Goal: Task Accomplishment & Management: Complete application form

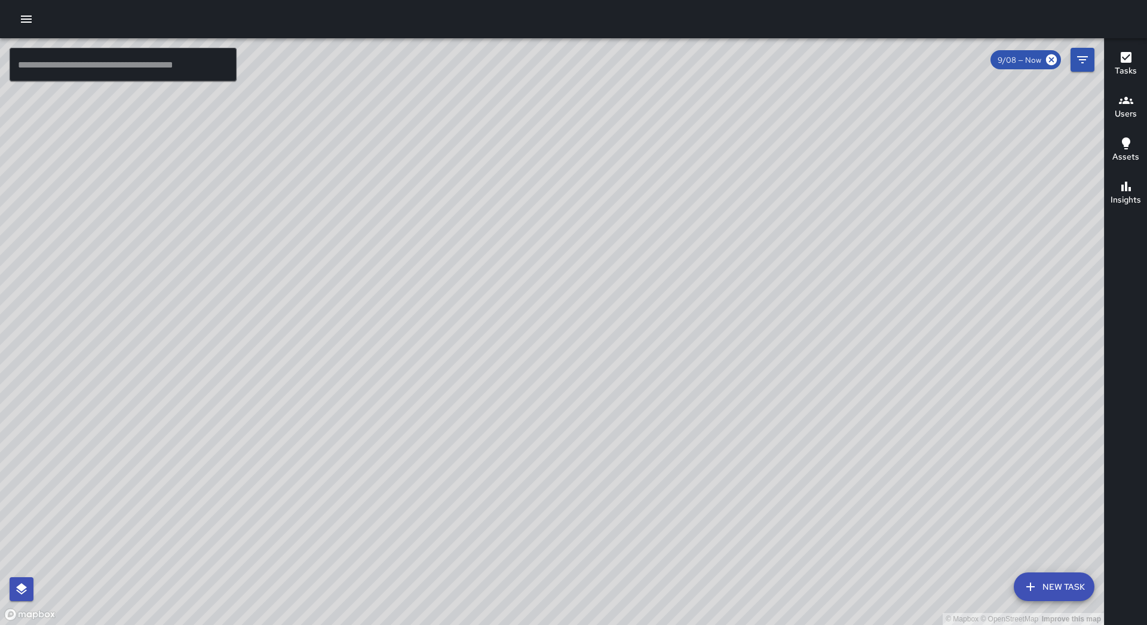
click at [29, 26] on icon "button" at bounding box center [26, 19] width 14 height 14
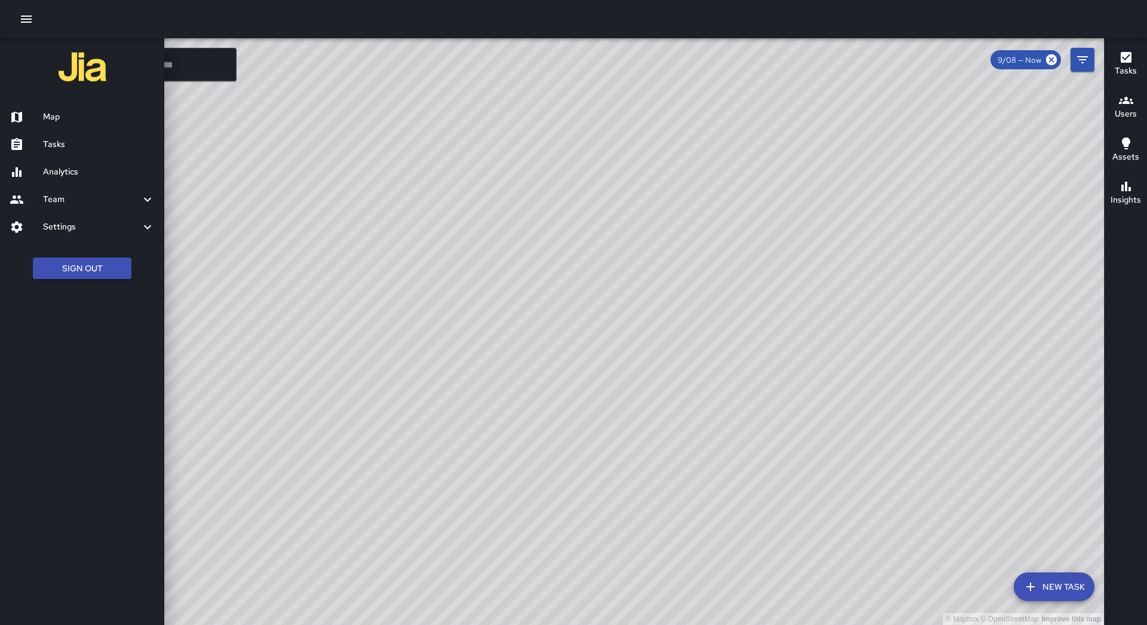
click at [62, 138] on h6 "Tasks" at bounding box center [99, 144] width 112 height 13
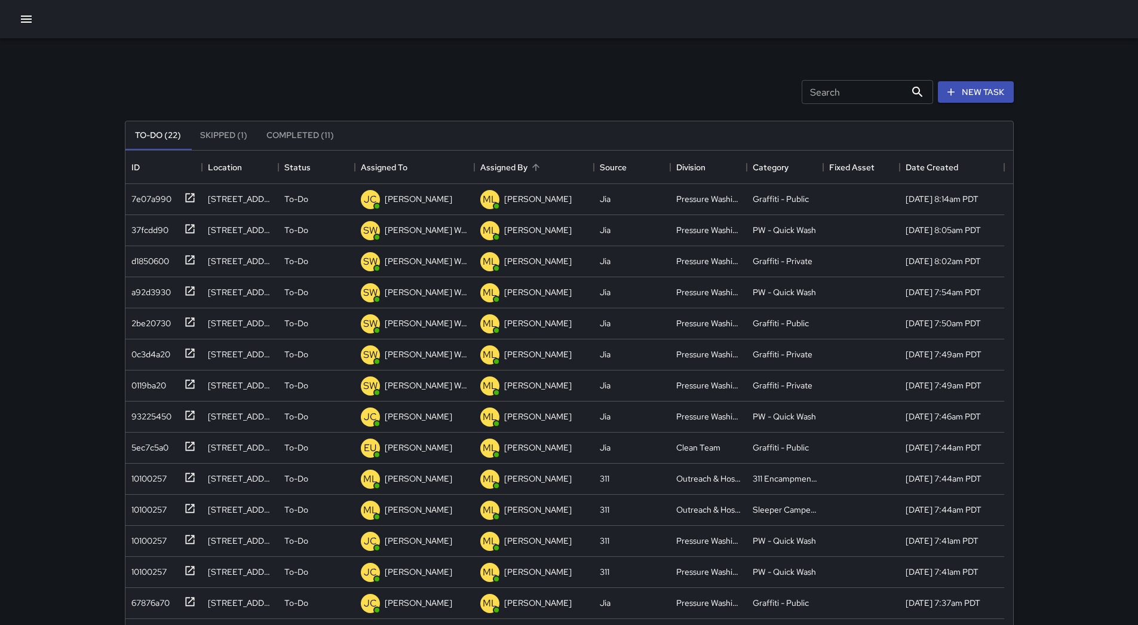
scroll to position [497, 879]
click at [432, 165] on div "Assigned To" at bounding box center [415, 167] width 108 height 33
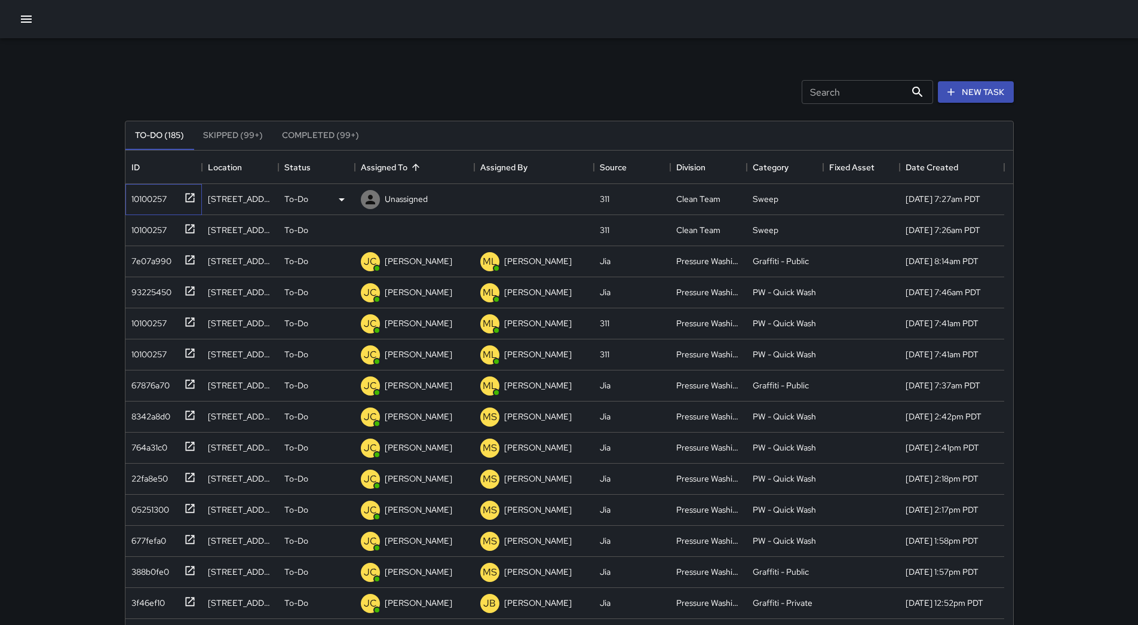
click at [158, 200] on div "10100257" at bounding box center [147, 196] width 40 height 17
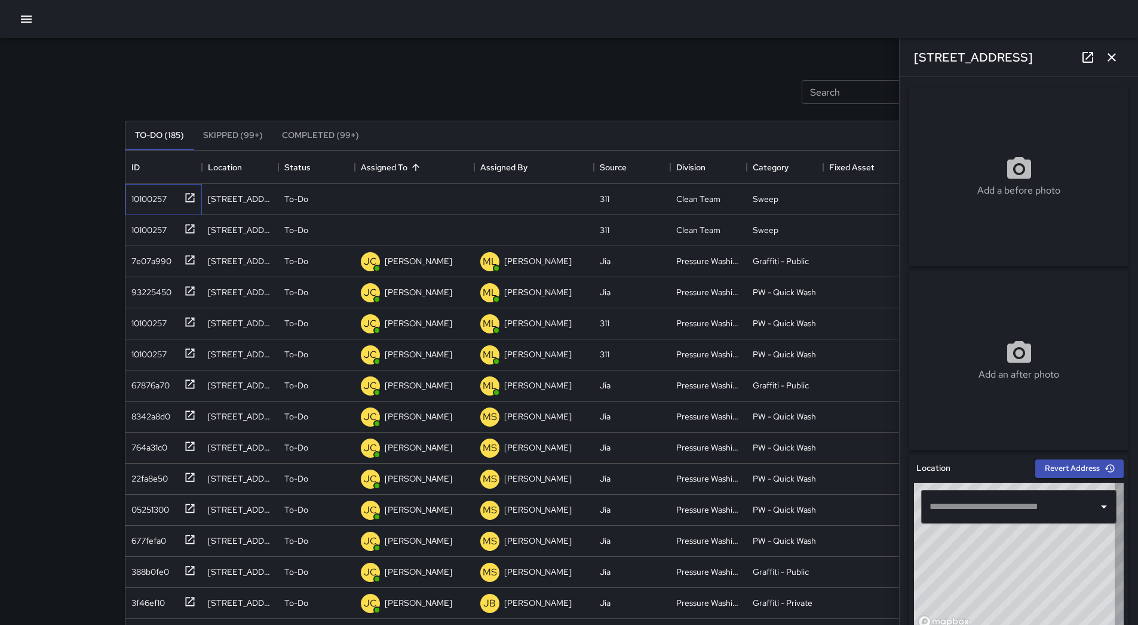
type input "**********"
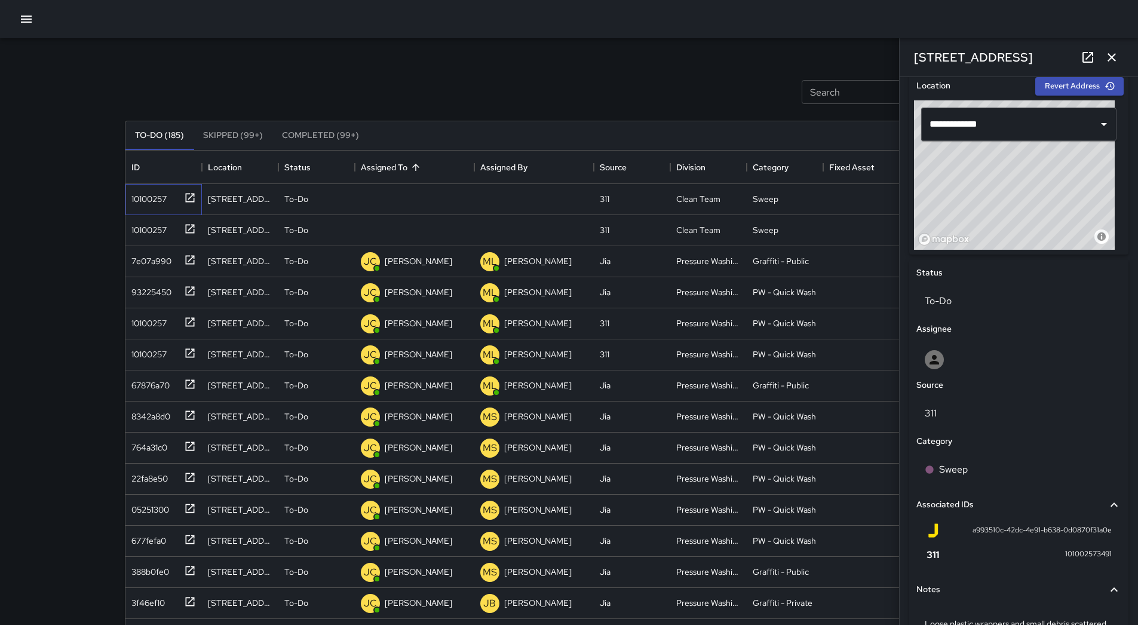
scroll to position [485, 0]
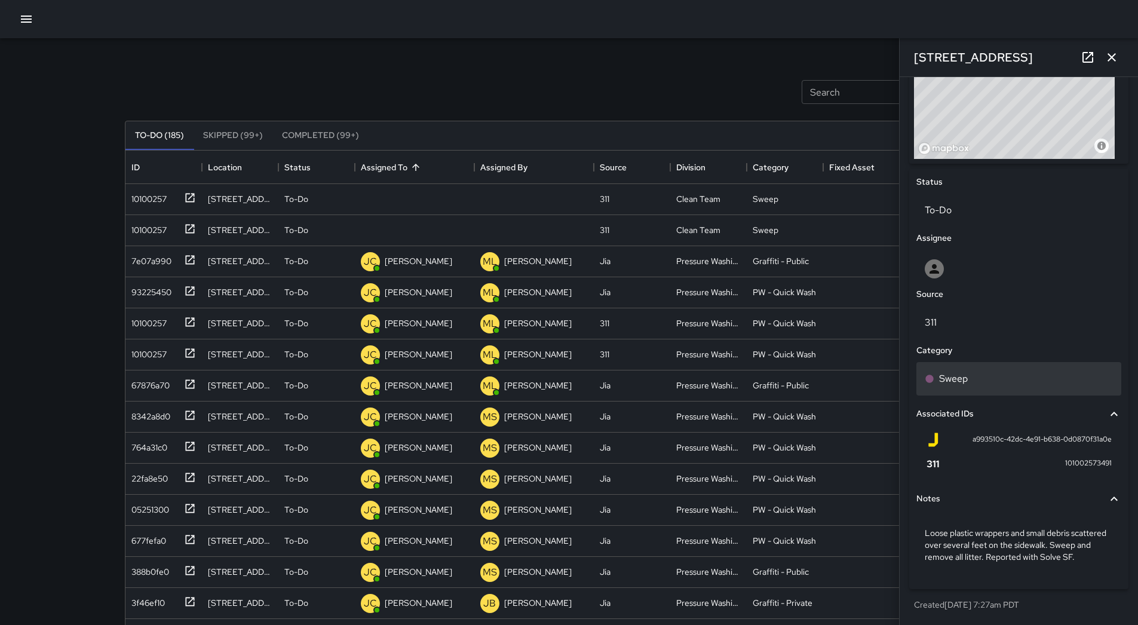
click at [983, 372] on div "Sweep" at bounding box center [1019, 379] width 188 height 14
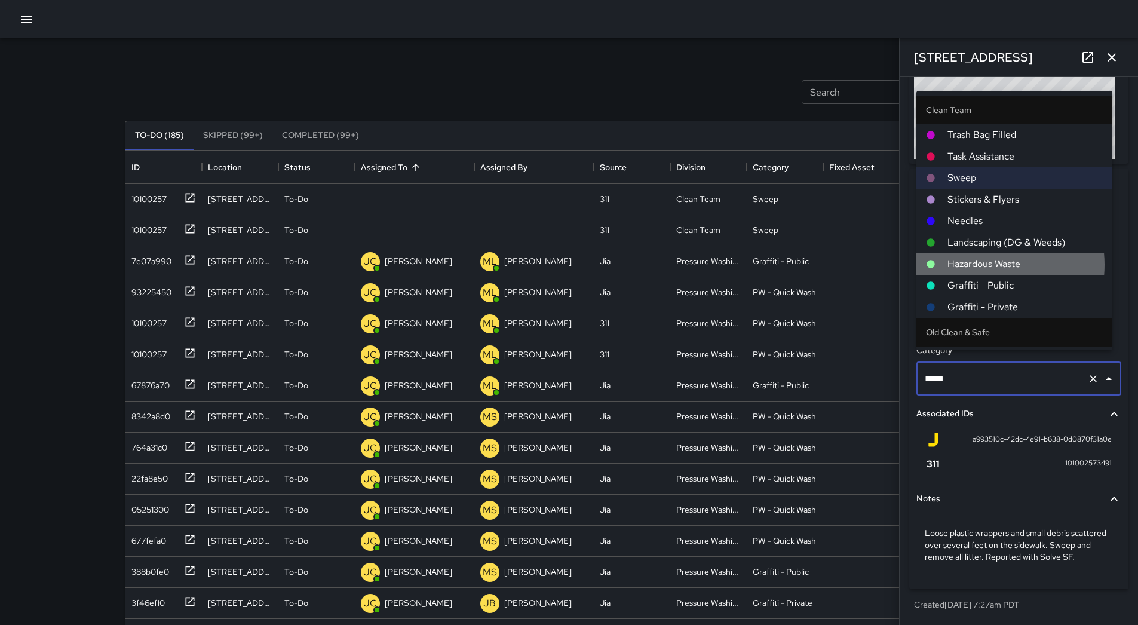
click at [983, 265] on span "Hazardous Waste" at bounding box center [1025, 264] width 155 height 14
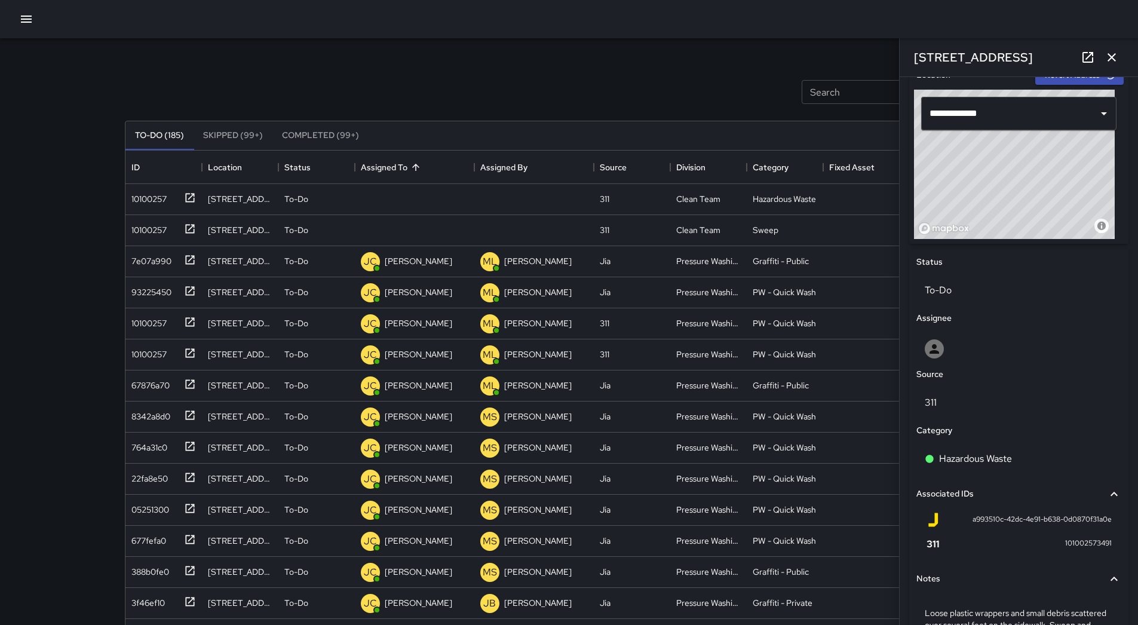
scroll to position [306, 0]
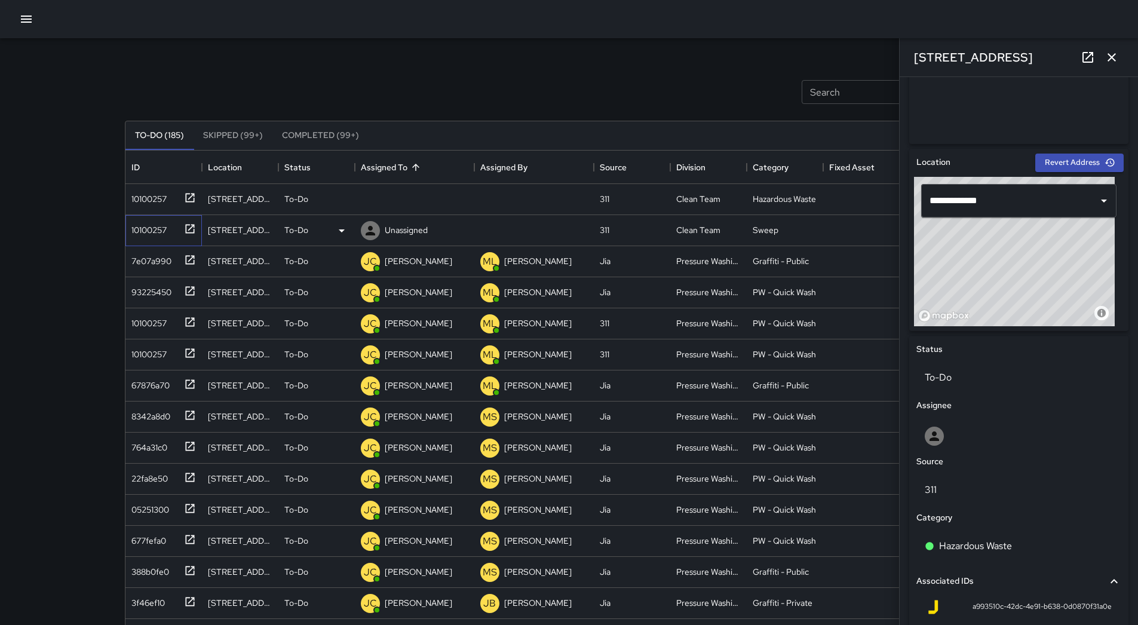
click at [136, 233] on div "10100257" at bounding box center [147, 227] width 40 height 17
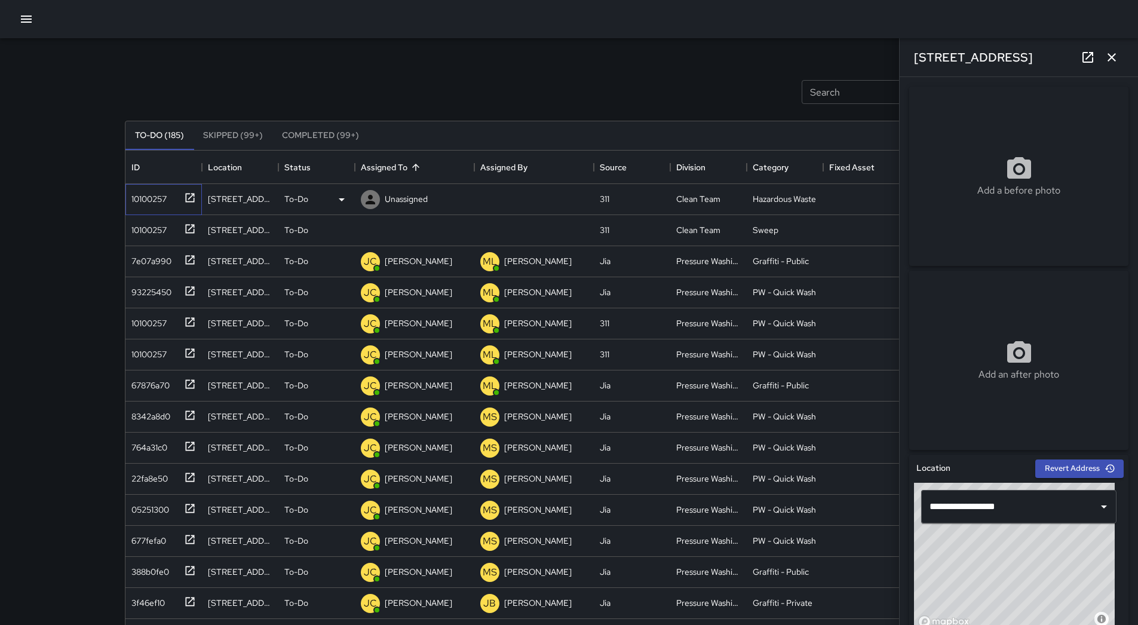
click at [153, 192] on div "10100257" at bounding box center [147, 196] width 40 height 17
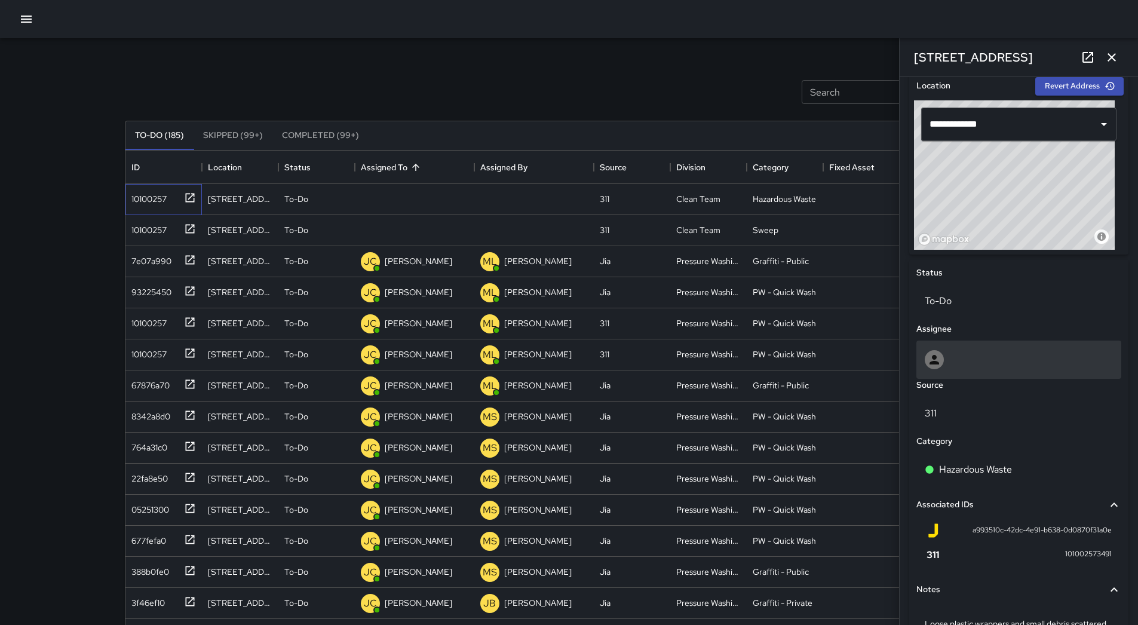
scroll to position [478, 0]
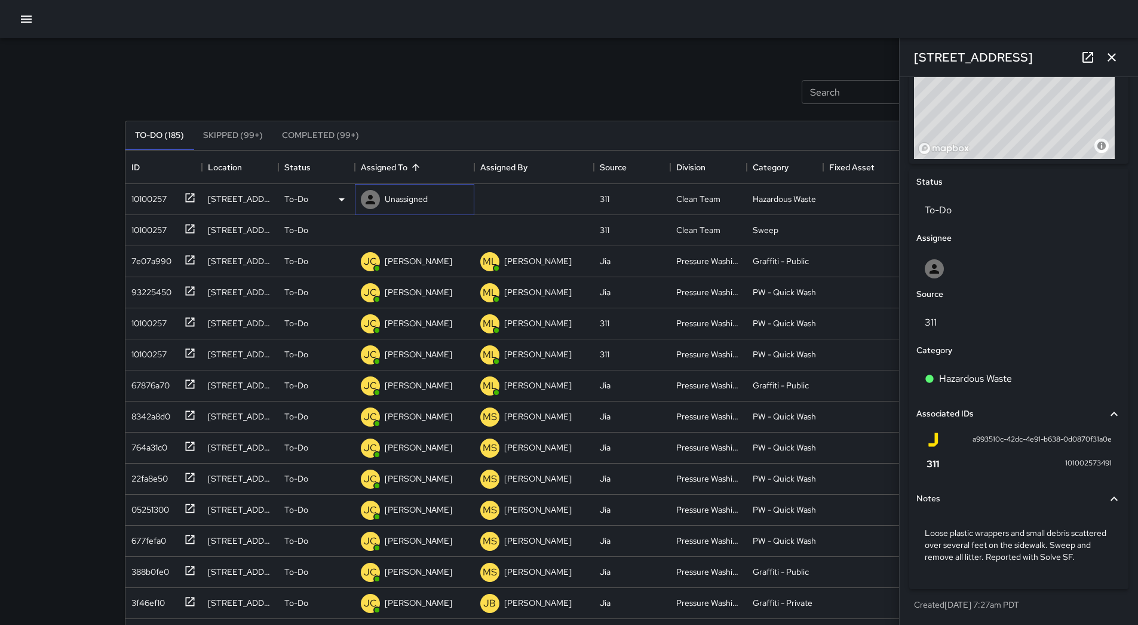
click at [413, 191] on div "Unassigned" at bounding box center [394, 200] width 72 height 24
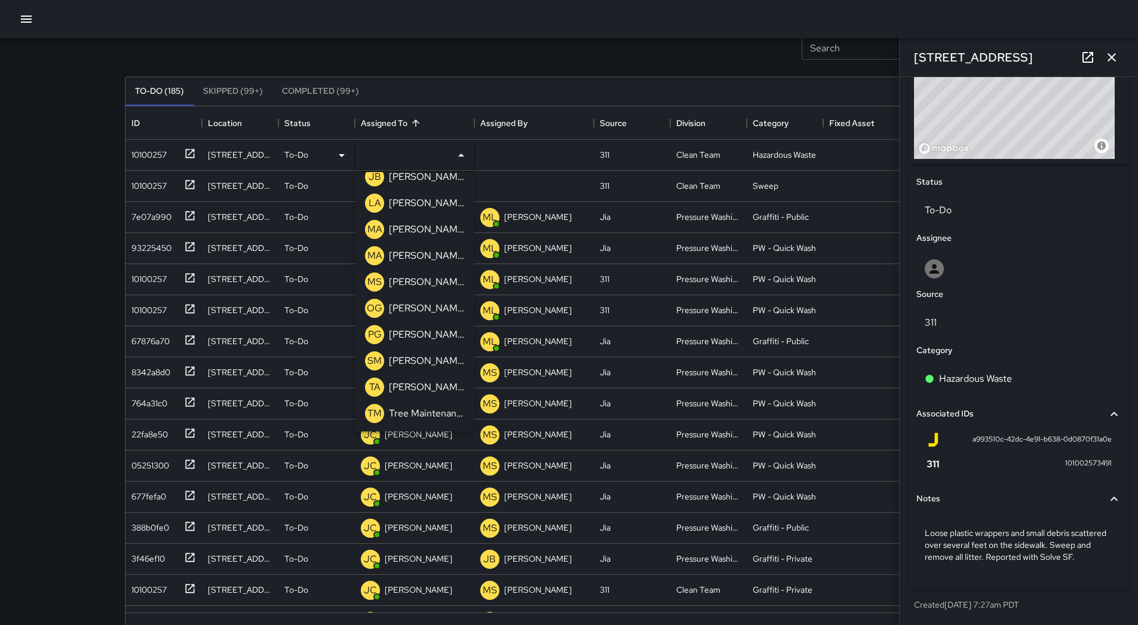
scroll to position [81, 0]
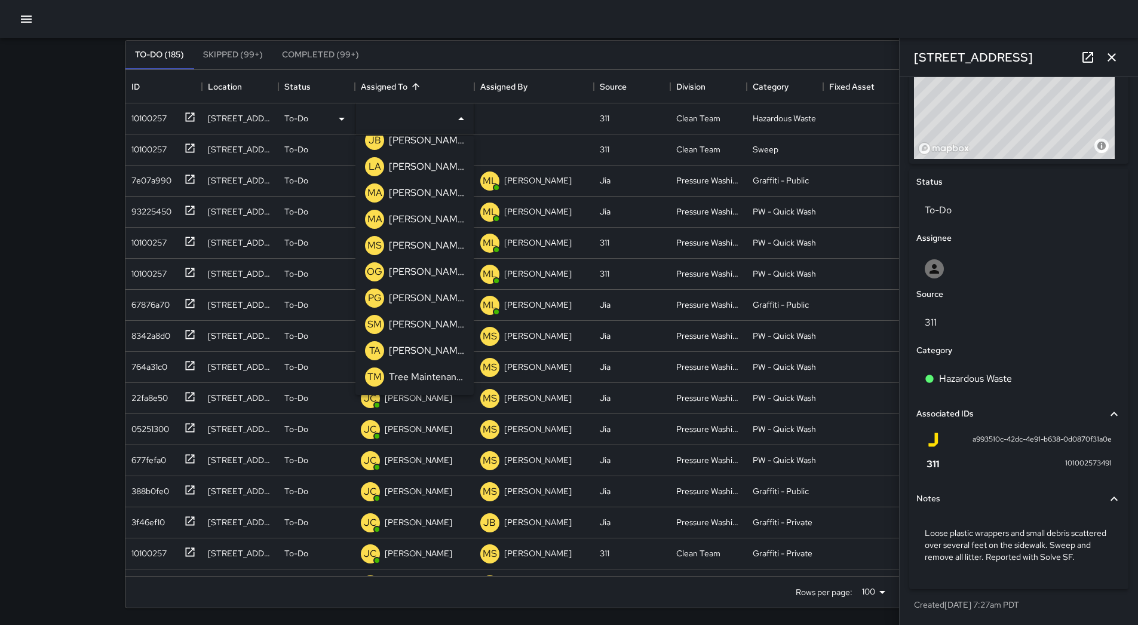
click at [434, 347] on p "[PERSON_NAME]" at bounding box center [426, 351] width 75 height 14
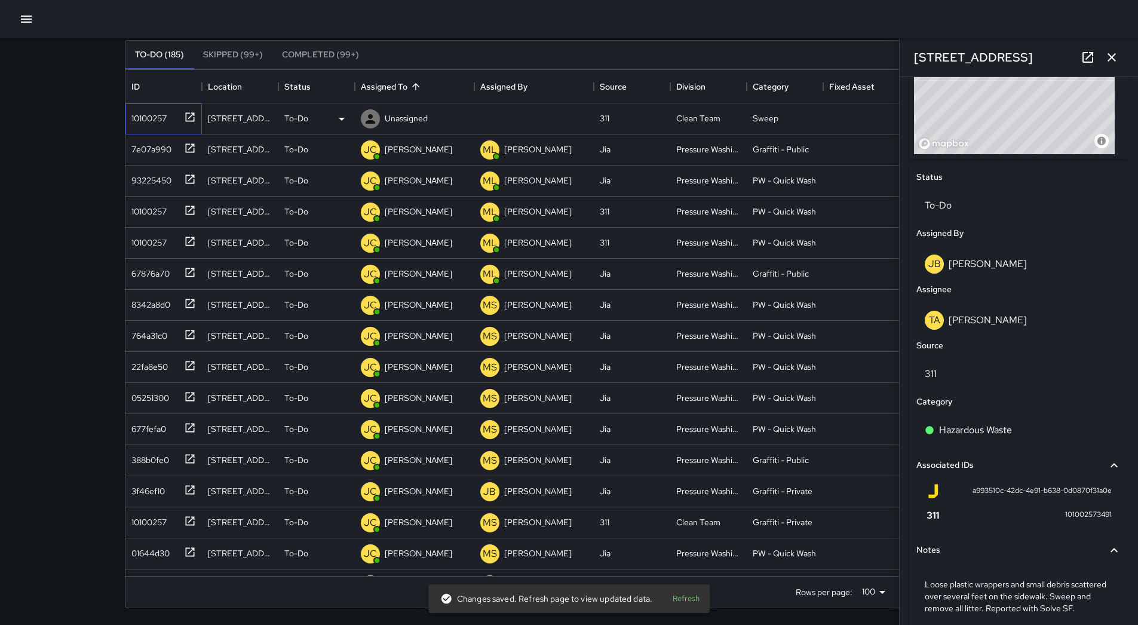
click at [167, 115] on div "10100257" at bounding box center [147, 116] width 40 height 17
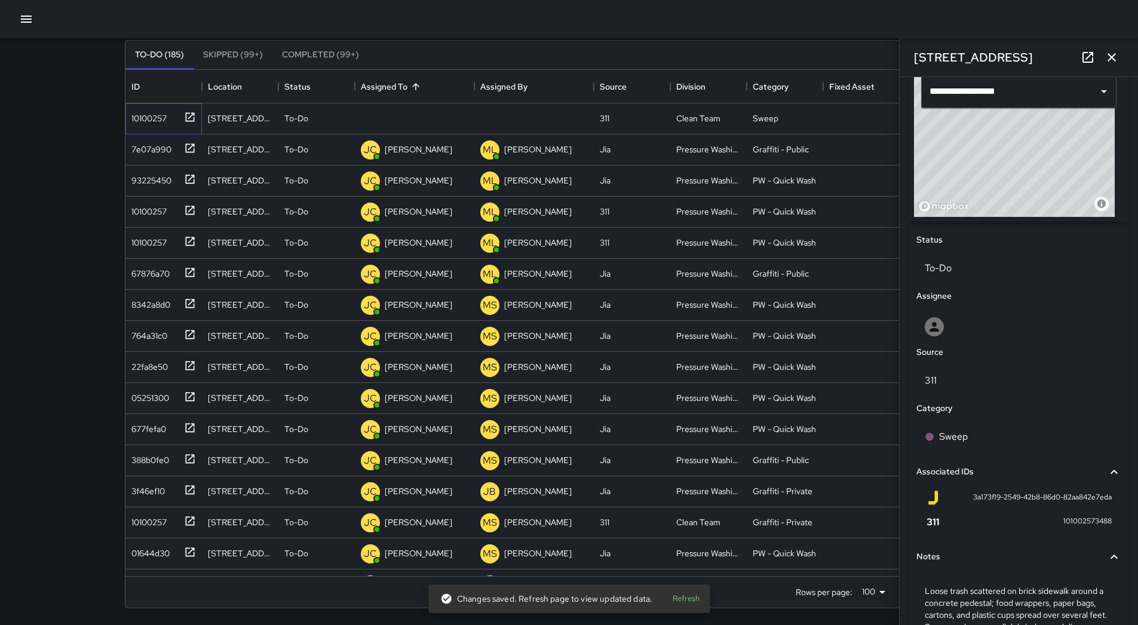
scroll to position [239, 0]
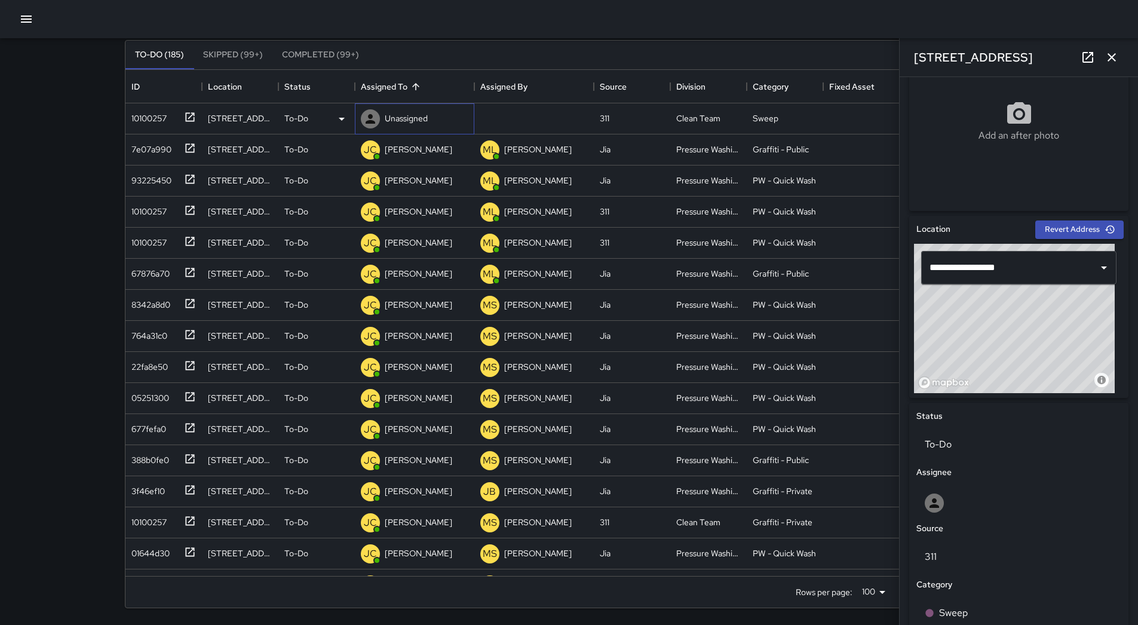
click at [414, 122] on p "Unassigned" at bounding box center [406, 118] width 43 height 12
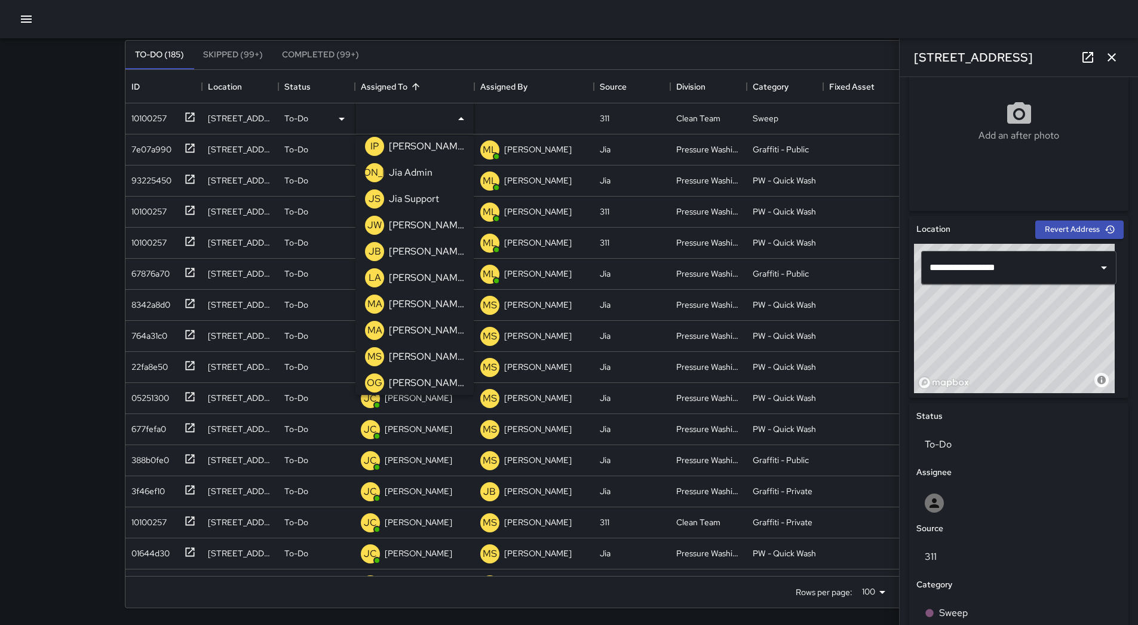
scroll to position [355, 0]
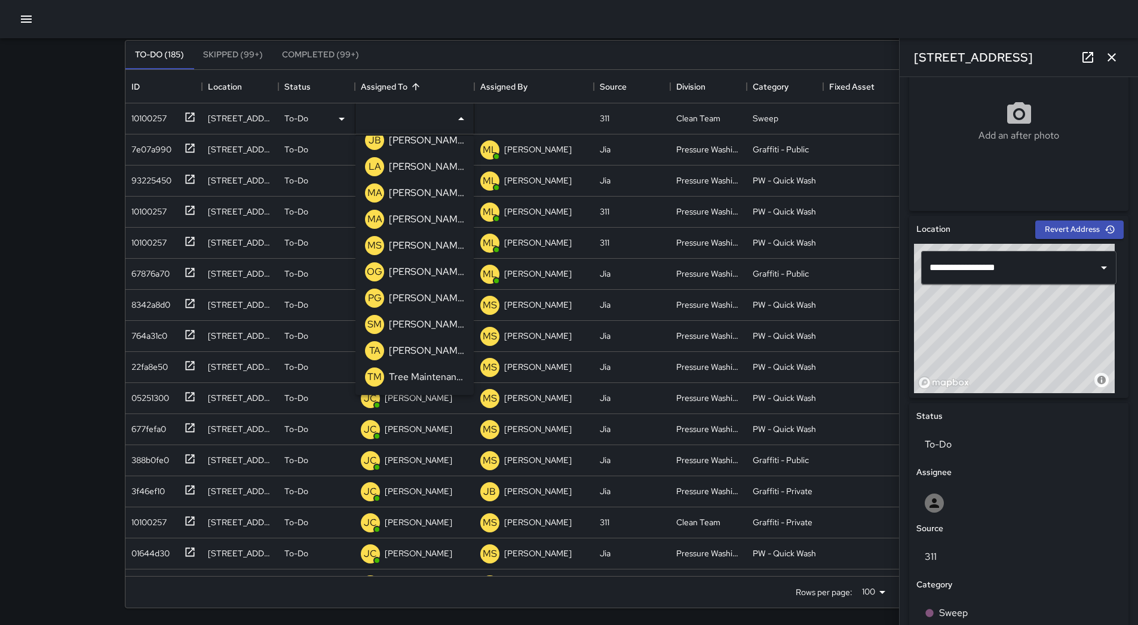
click at [428, 347] on p "[PERSON_NAME]" at bounding box center [426, 351] width 75 height 14
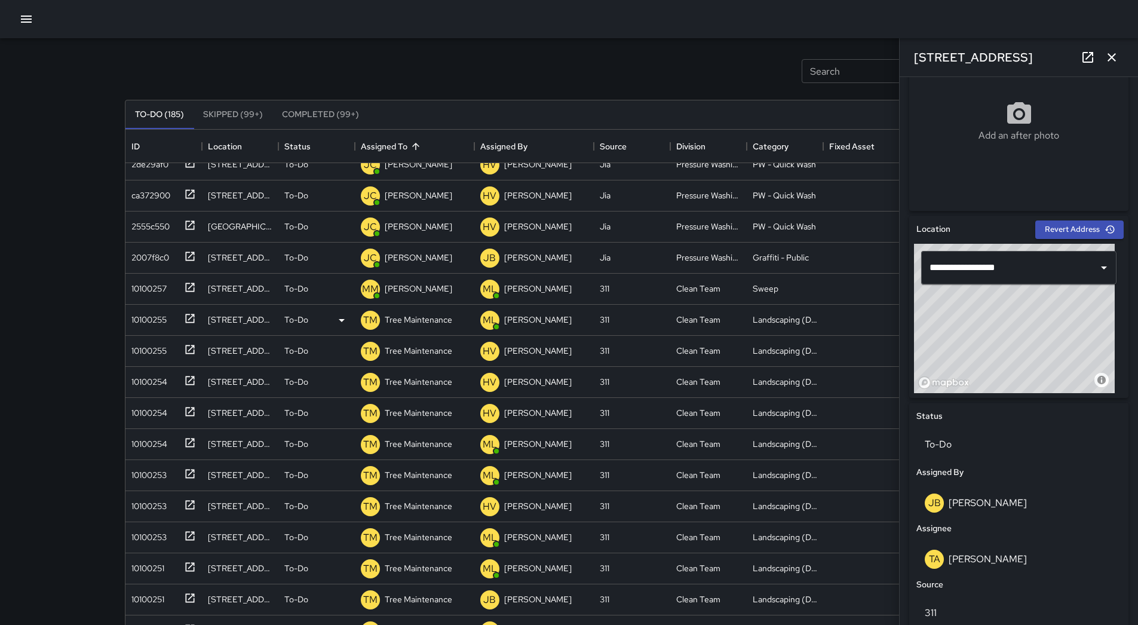
scroll to position [836, 0]
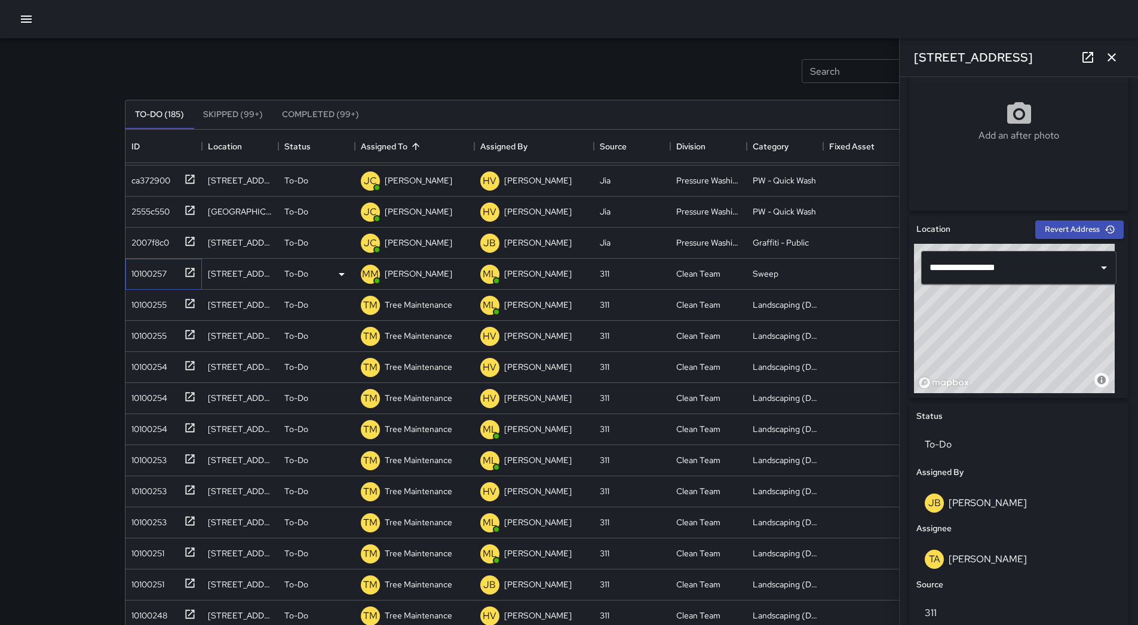
click at [140, 274] on div "10100257" at bounding box center [147, 271] width 40 height 17
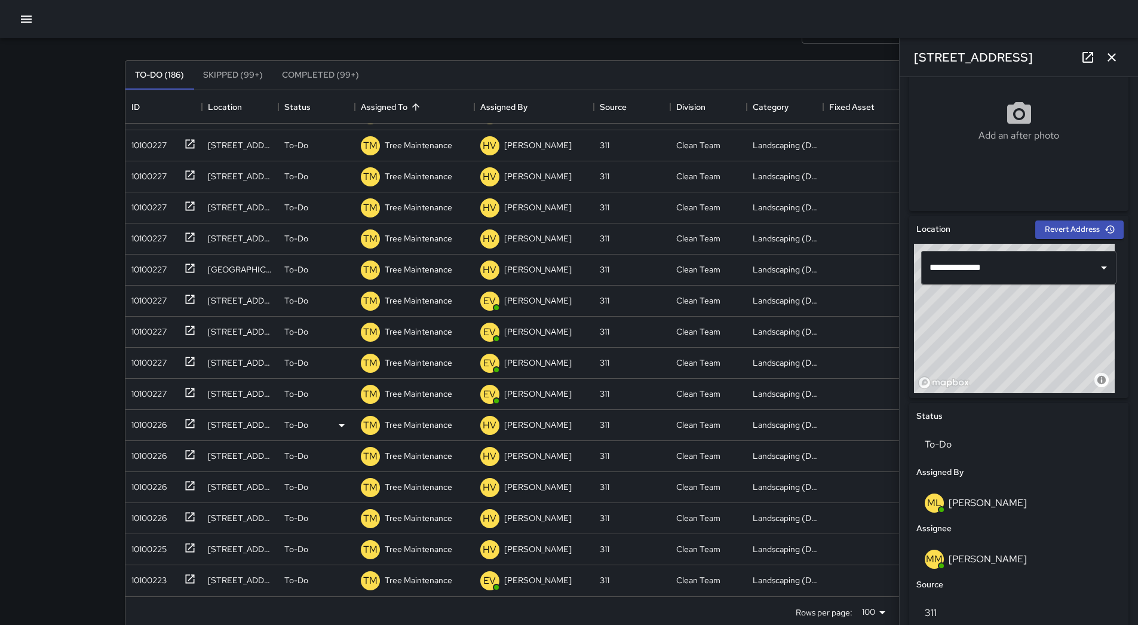
scroll to position [81, 0]
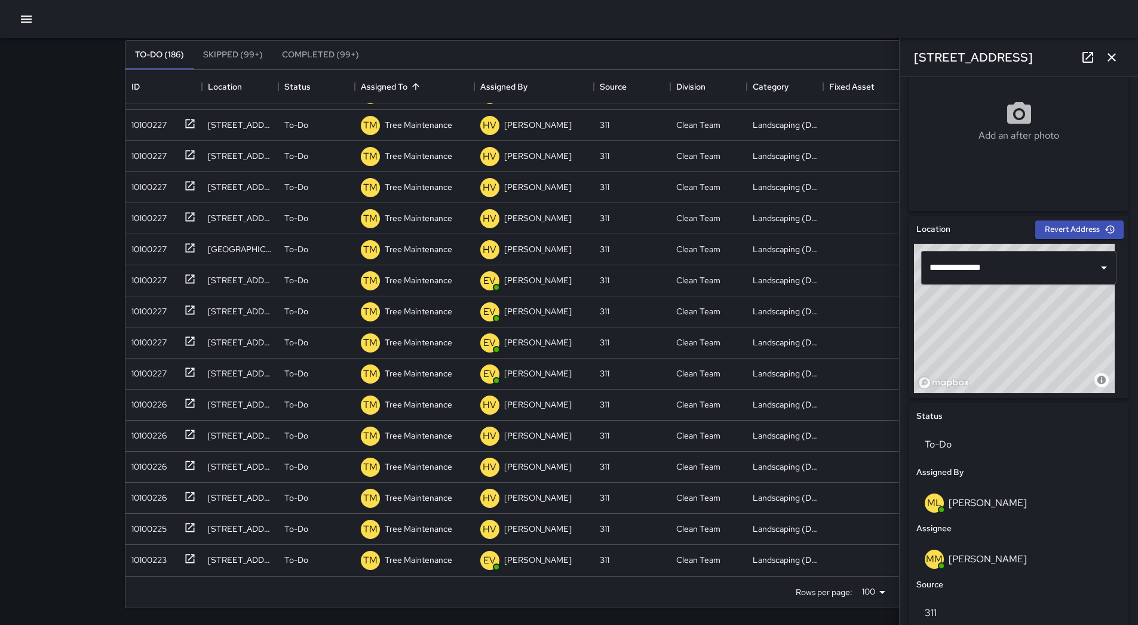
click at [1120, 51] on button "button" at bounding box center [1112, 57] width 24 height 24
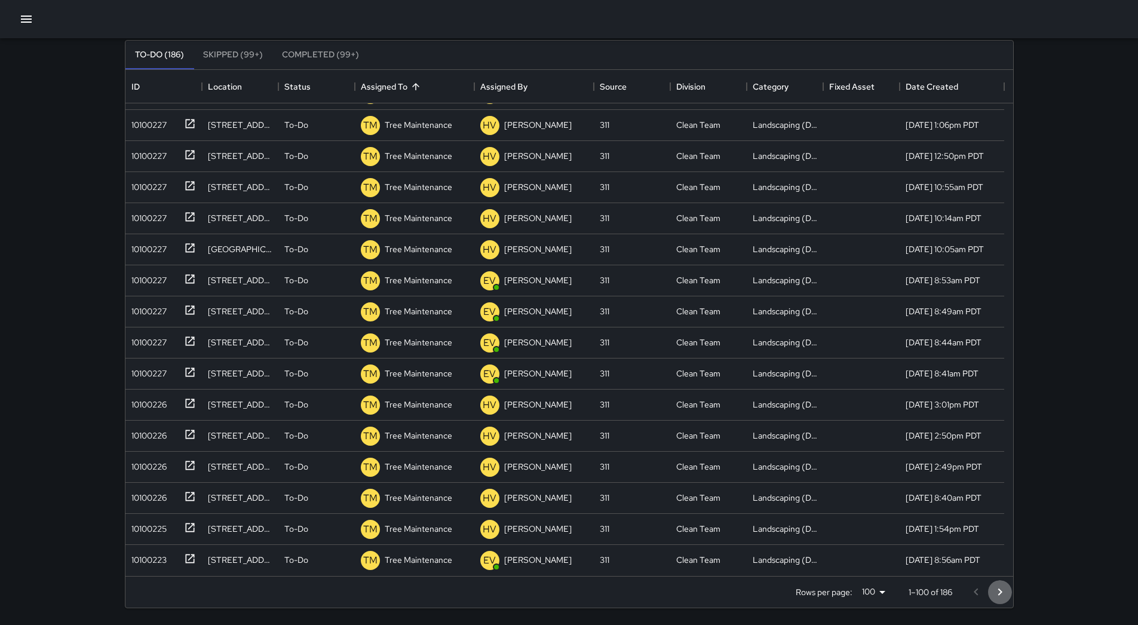
click at [996, 592] on icon "Go to next page" at bounding box center [1000, 592] width 14 height 14
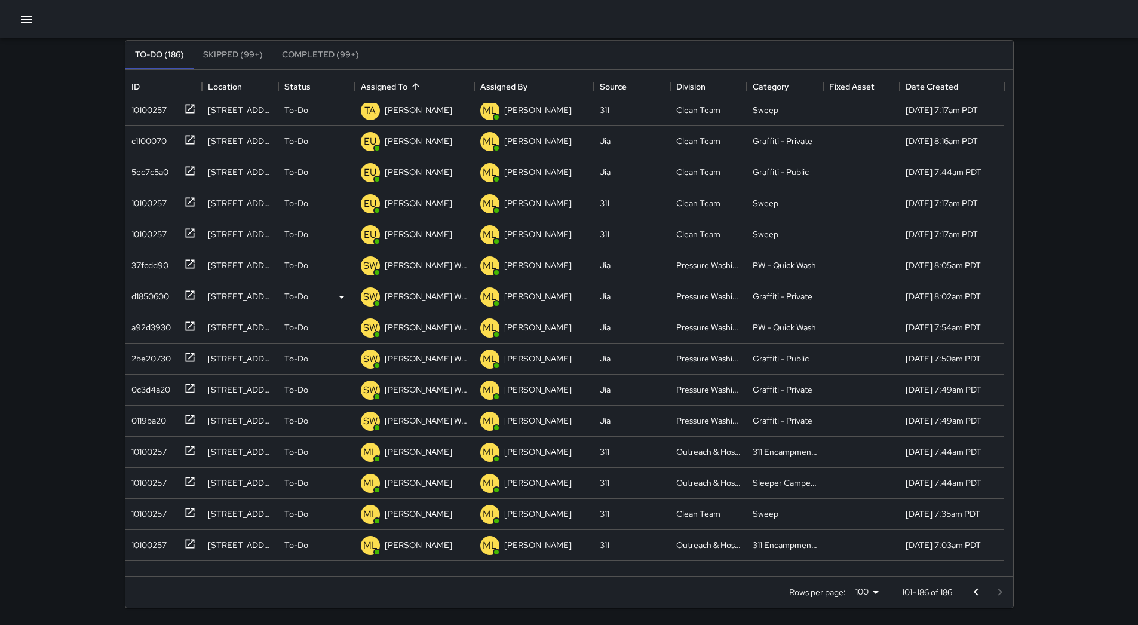
scroll to position [1960, 0]
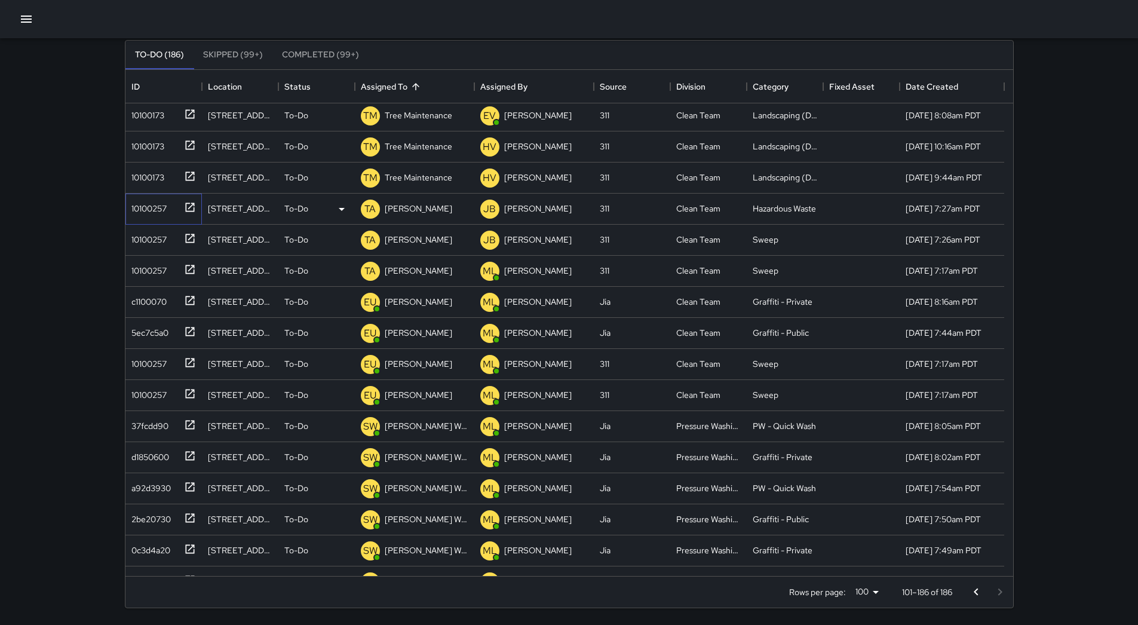
click at [143, 200] on div "10100257" at bounding box center [147, 206] width 40 height 17
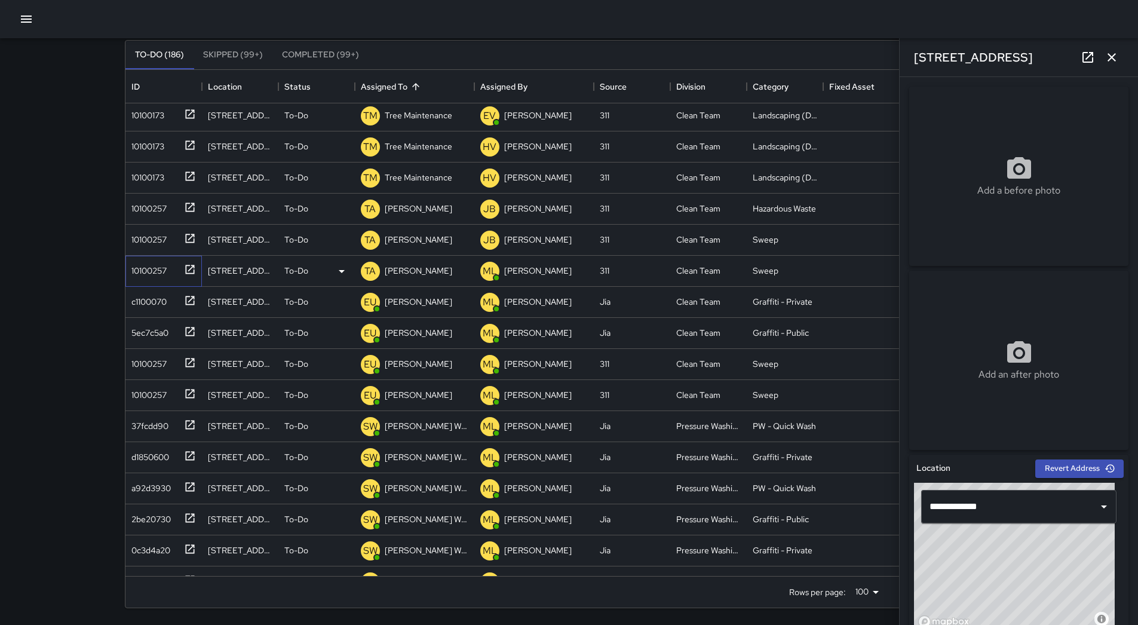
click at [163, 278] on div "10100257" at bounding box center [161, 269] width 69 height 20
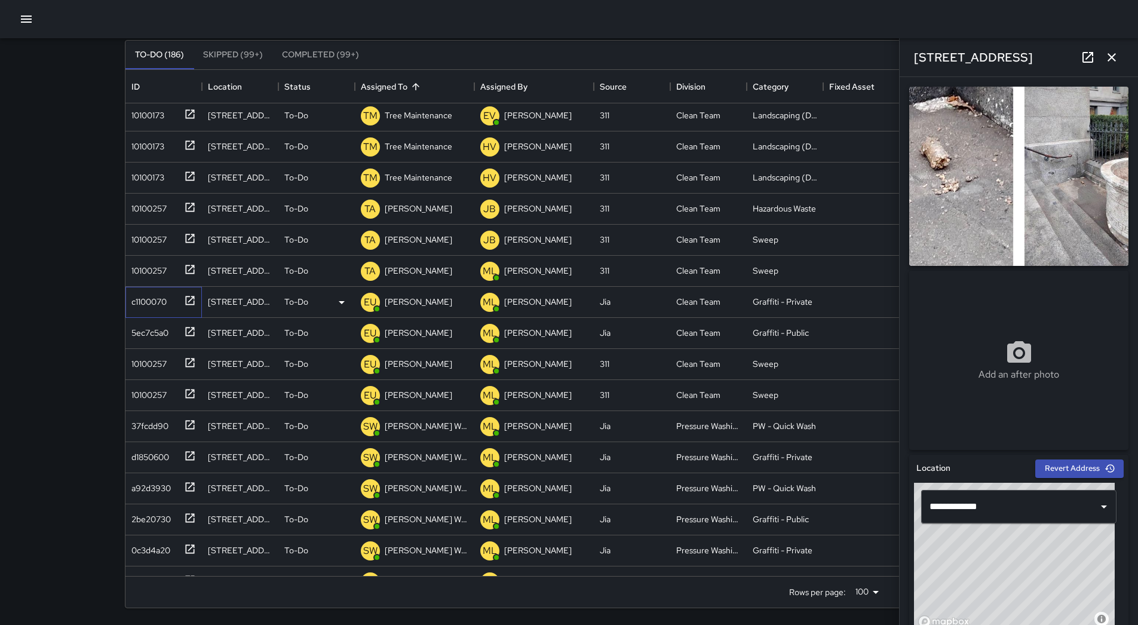
click at [152, 302] on div "c1100070" at bounding box center [147, 299] width 40 height 17
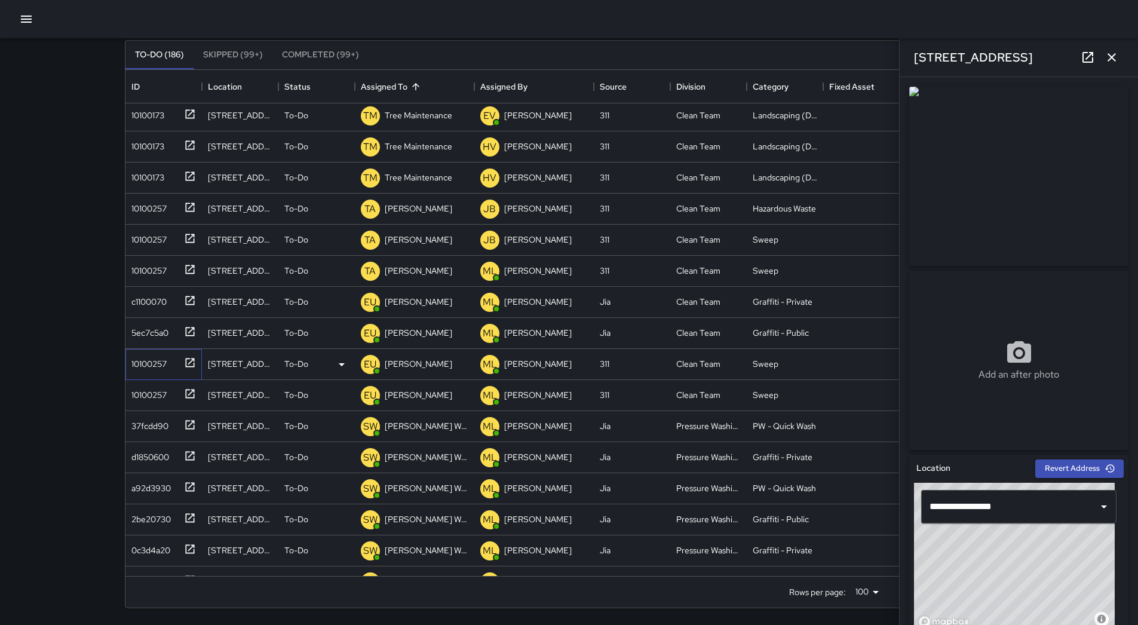
click at [170, 359] on div "10100257" at bounding box center [161, 362] width 69 height 20
click at [163, 396] on div "10100257" at bounding box center [147, 392] width 40 height 17
click at [167, 425] on div "37fcdd90" at bounding box center [148, 423] width 42 height 17
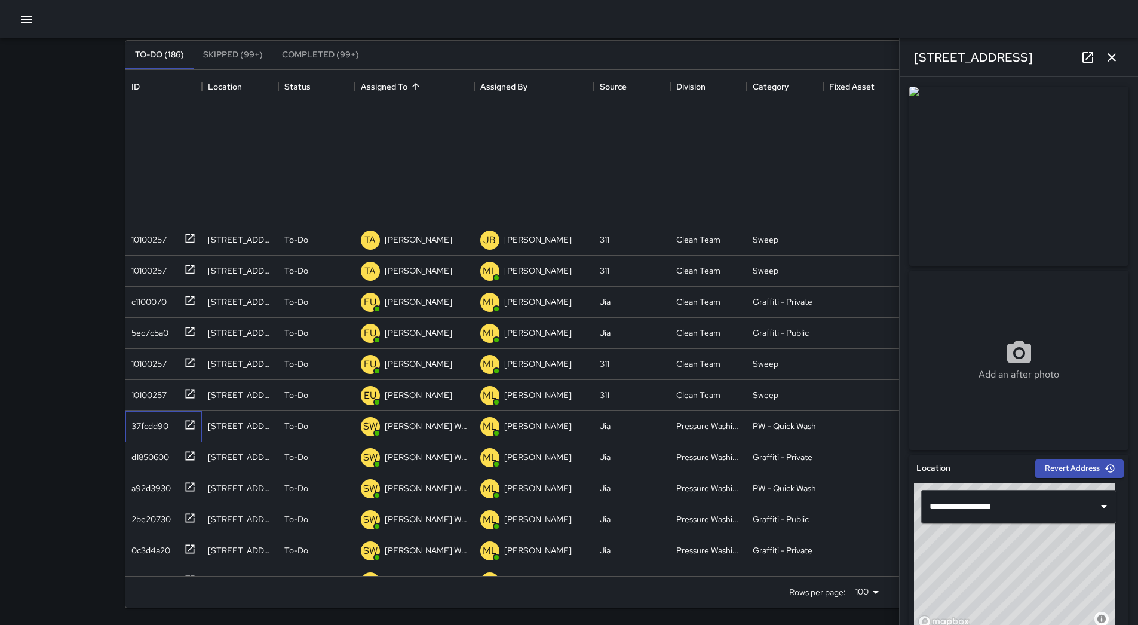
scroll to position [2199, 0]
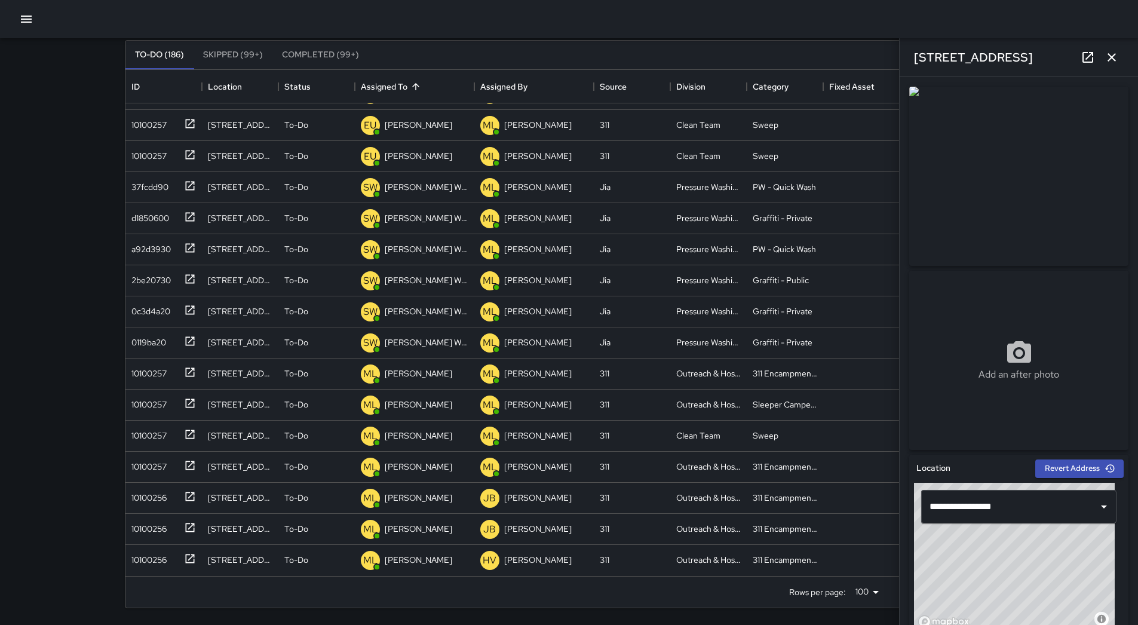
click at [1104, 51] on button "button" at bounding box center [1112, 57] width 24 height 24
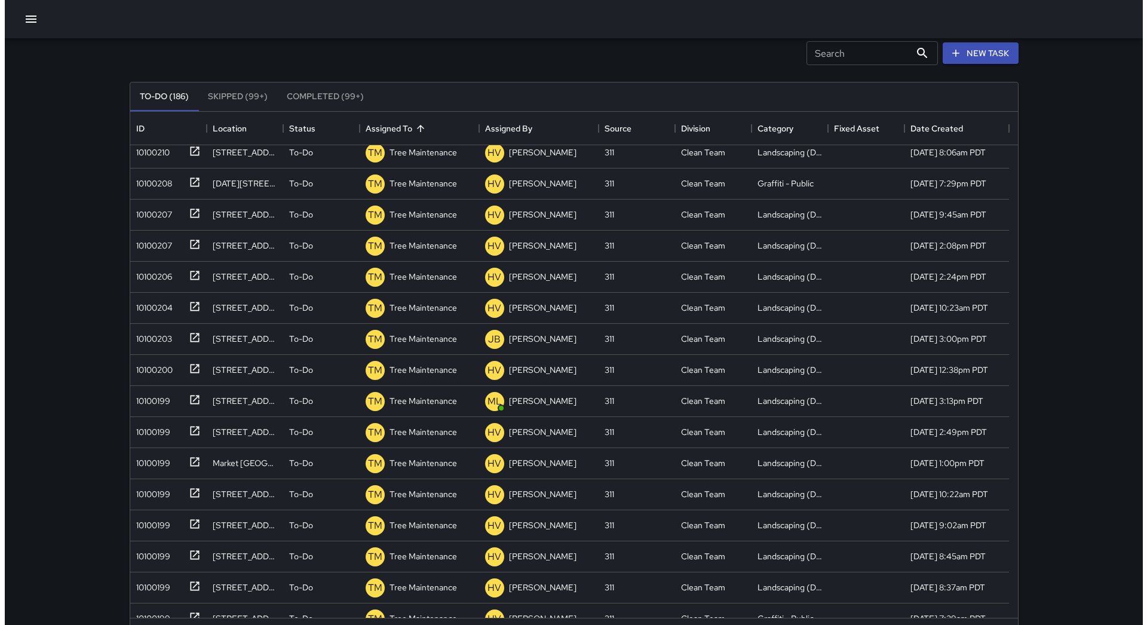
scroll to position [0, 0]
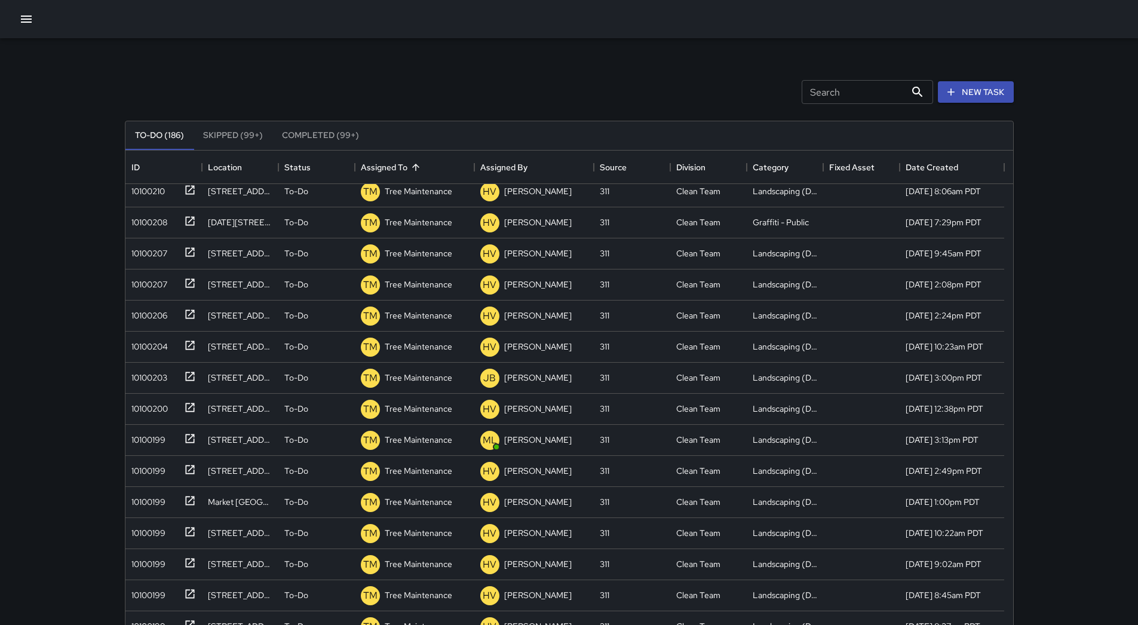
click at [25, 20] on icon "button" at bounding box center [26, 19] width 11 height 7
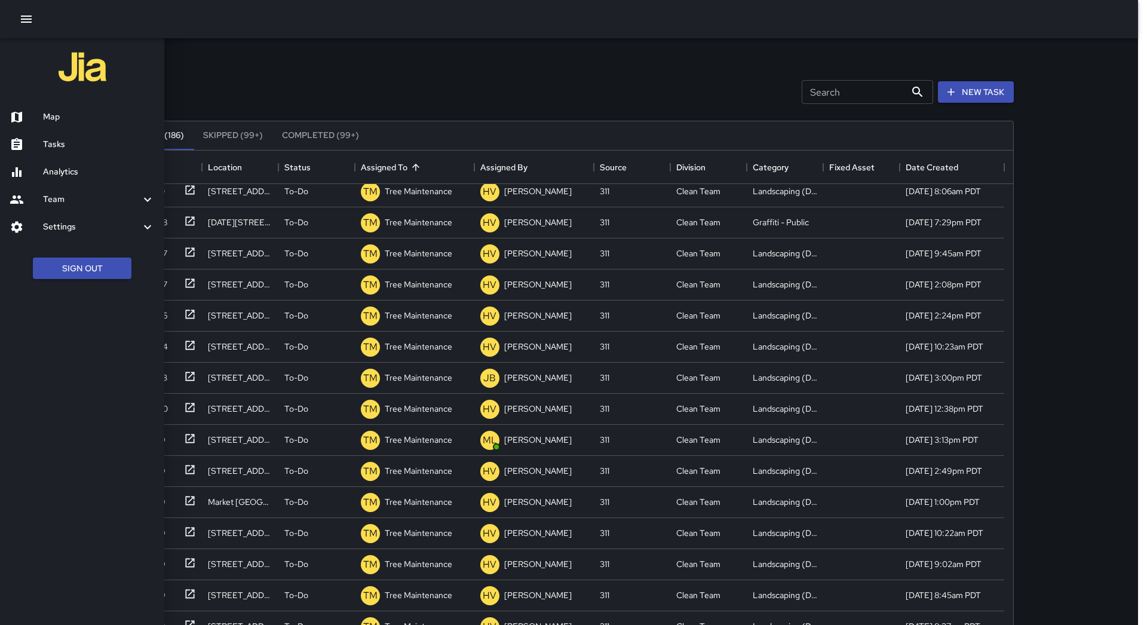
click at [60, 111] on h6 "Map" at bounding box center [99, 117] width 112 height 13
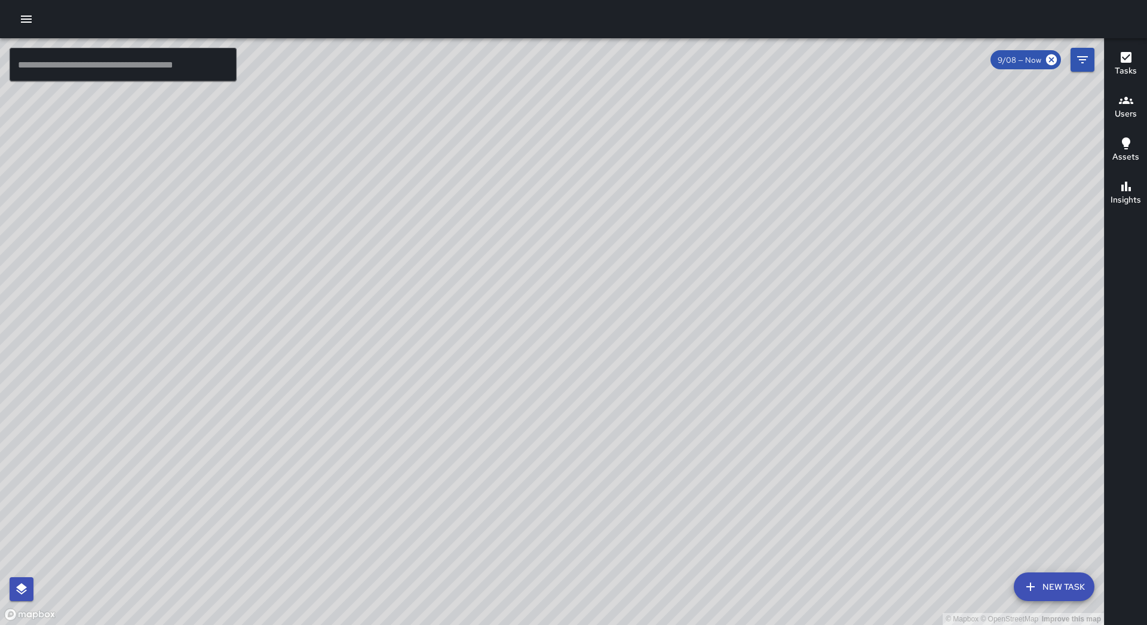
click at [1054, 585] on button "New Task" at bounding box center [1054, 586] width 81 height 29
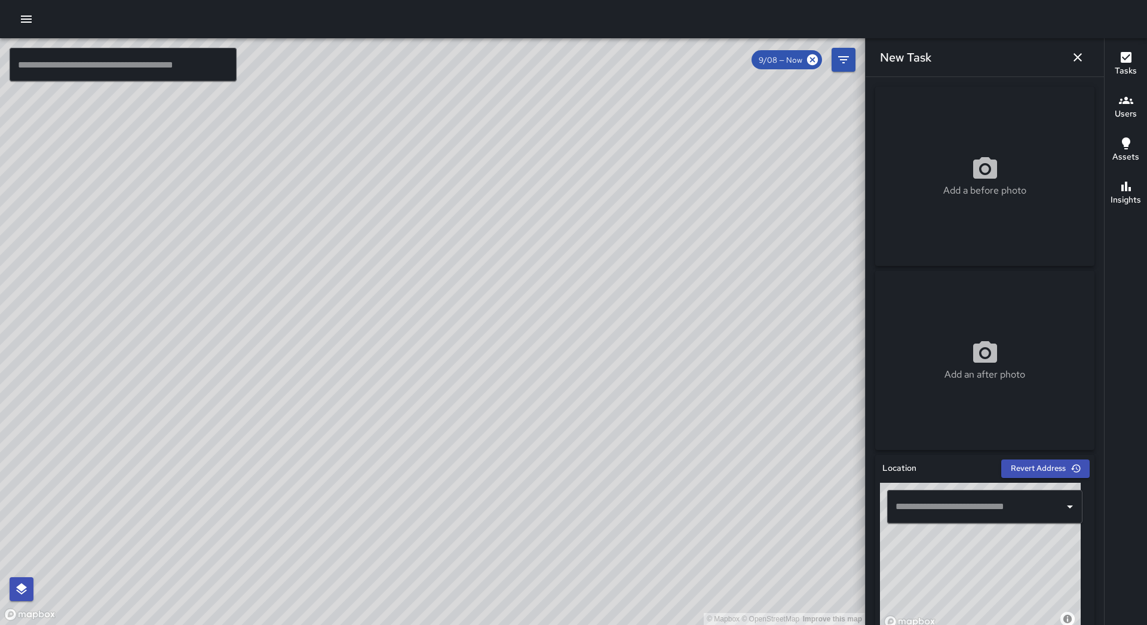
click at [957, 609] on div "© Mapbox © OpenStreetMap Improve this map" at bounding box center [980, 557] width 201 height 149
drag, startPoint x: 983, startPoint y: 565, endPoint x: 947, endPoint y: 626, distance: 70.7
click at [947, 624] on html "© Mapbox © OpenStreetMap Improve this map ​ New Task 9/08 — Now Map Layers Task…" at bounding box center [573, 312] width 1147 height 625
drag, startPoint x: 974, startPoint y: 538, endPoint x: 915, endPoint y: 578, distance: 71.4
click at [915, 578] on div "© Mapbox © OpenStreetMap Improve this map" at bounding box center [980, 557] width 201 height 149
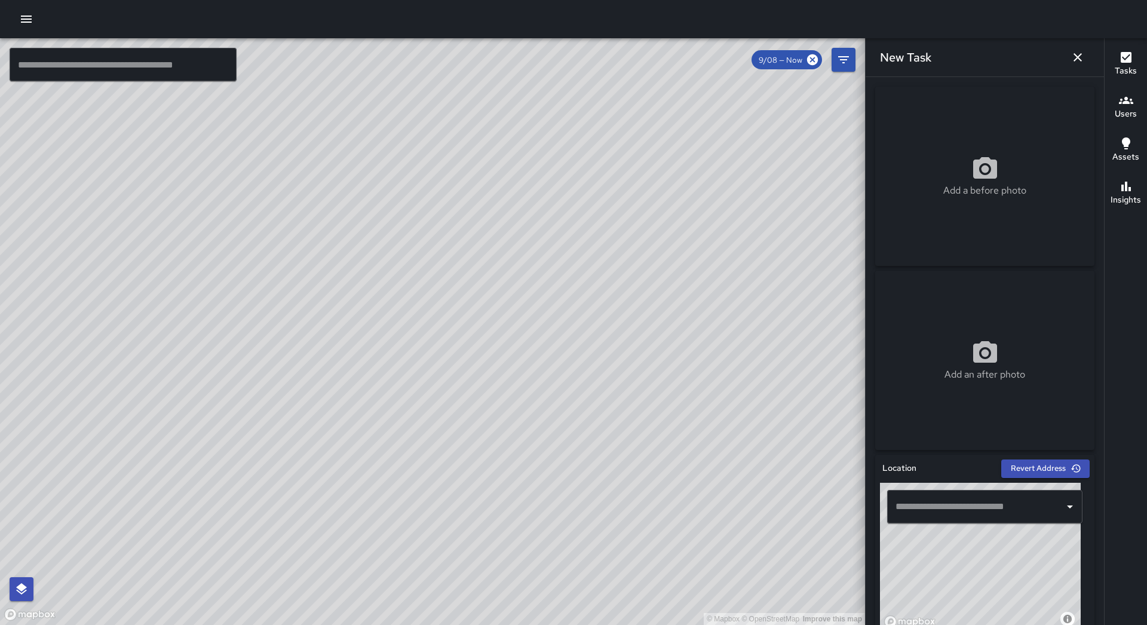
drag, startPoint x: 942, startPoint y: 545, endPoint x: 918, endPoint y: 596, distance: 56.1
click at [918, 596] on div "© Mapbox © OpenStreetMap Improve this map" at bounding box center [980, 557] width 201 height 149
drag, startPoint x: 946, startPoint y: 563, endPoint x: 962, endPoint y: 569, distance: 17.8
click at [962, 569] on div "© Mapbox © OpenStreetMap Improve this map" at bounding box center [980, 557] width 201 height 149
drag, startPoint x: 956, startPoint y: 555, endPoint x: 976, endPoint y: 578, distance: 30.9
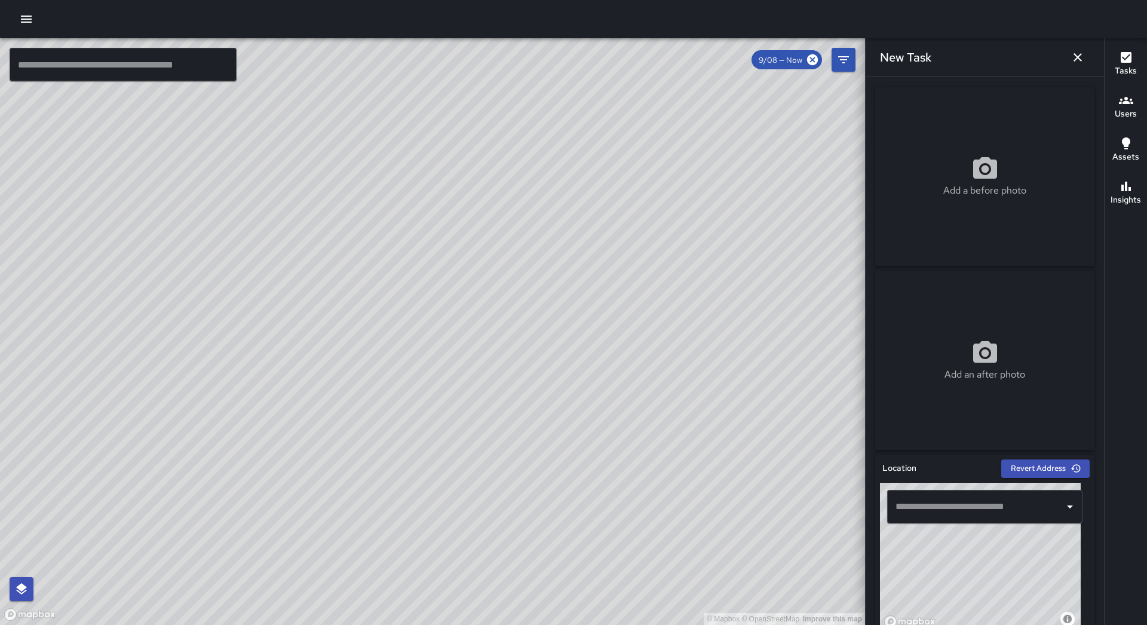
click at [976, 578] on div "© Mapbox © OpenStreetMap Improve this map" at bounding box center [980, 557] width 201 height 149
click at [954, 560] on div "© Mapbox © OpenStreetMap Improve this map" at bounding box center [980, 557] width 201 height 149
type input "**********"
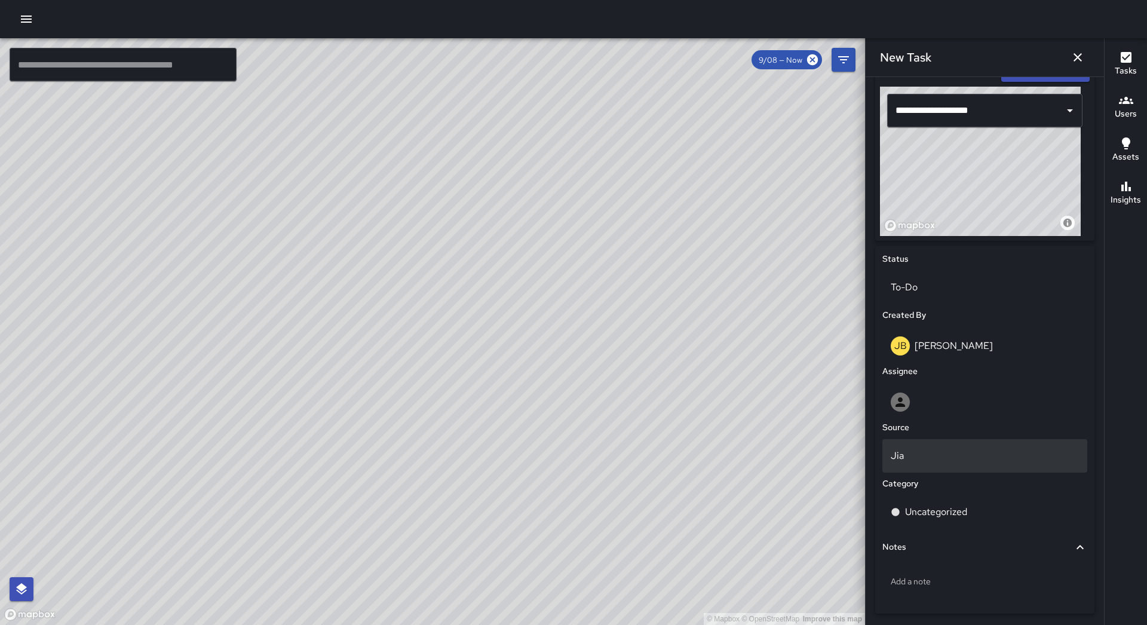
scroll to position [440, 0]
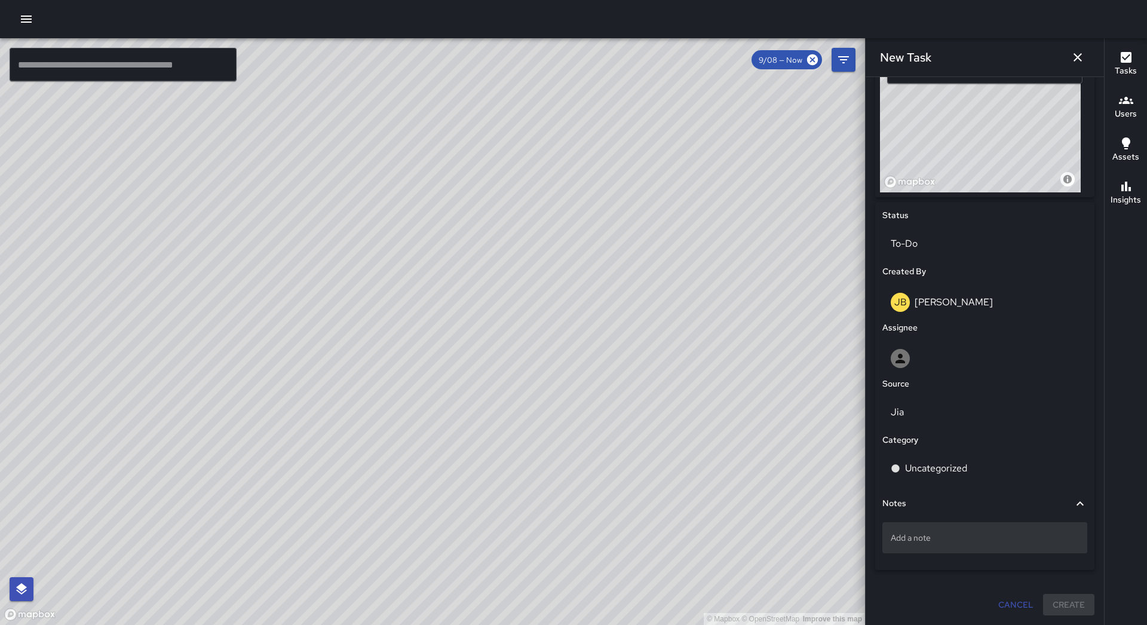
click at [970, 525] on div "Add a note" at bounding box center [984, 537] width 205 height 31
type textarea "**********"
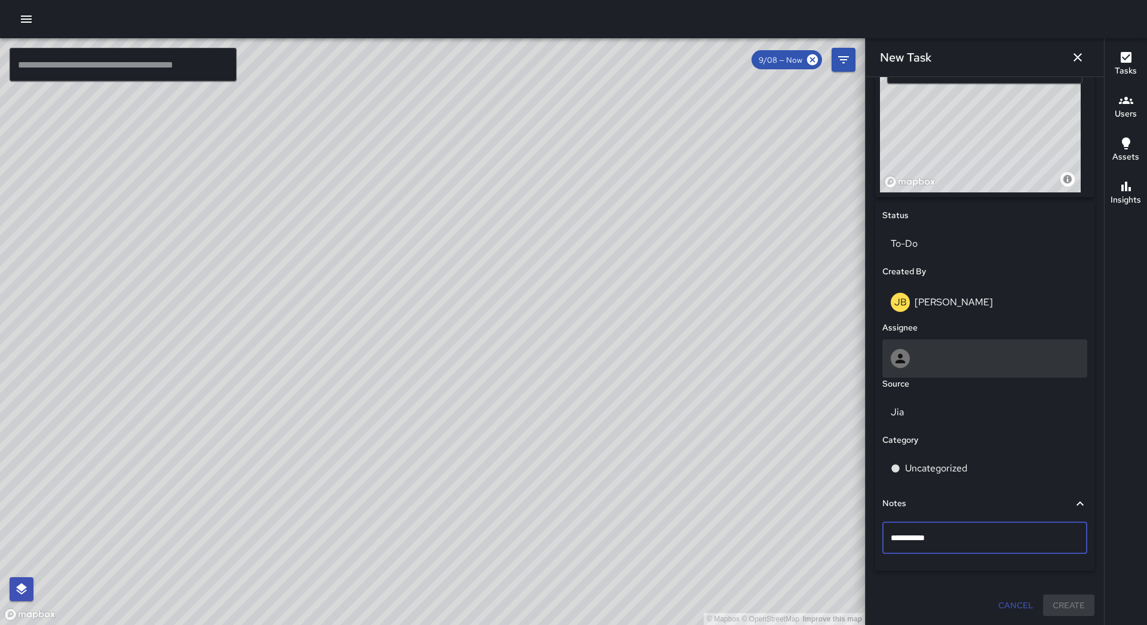
click at [977, 351] on div at bounding box center [985, 358] width 188 height 19
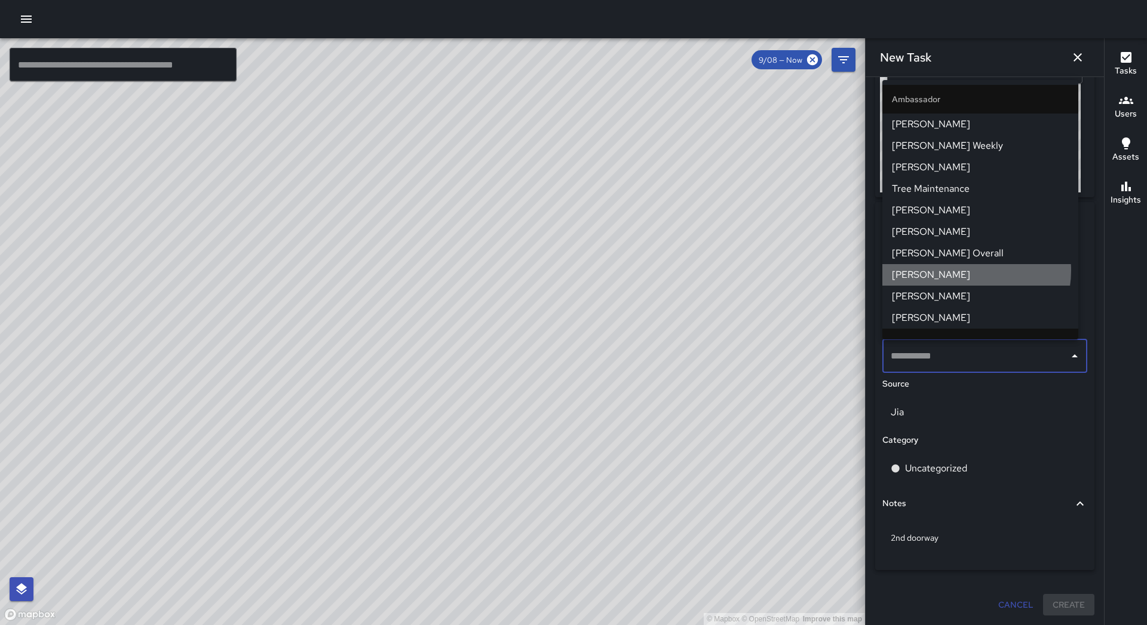
drag, startPoint x: 968, startPoint y: 271, endPoint x: 969, endPoint y: 286, distance: 14.9
click at [968, 271] on span "[PERSON_NAME]" at bounding box center [980, 275] width 177 height 14
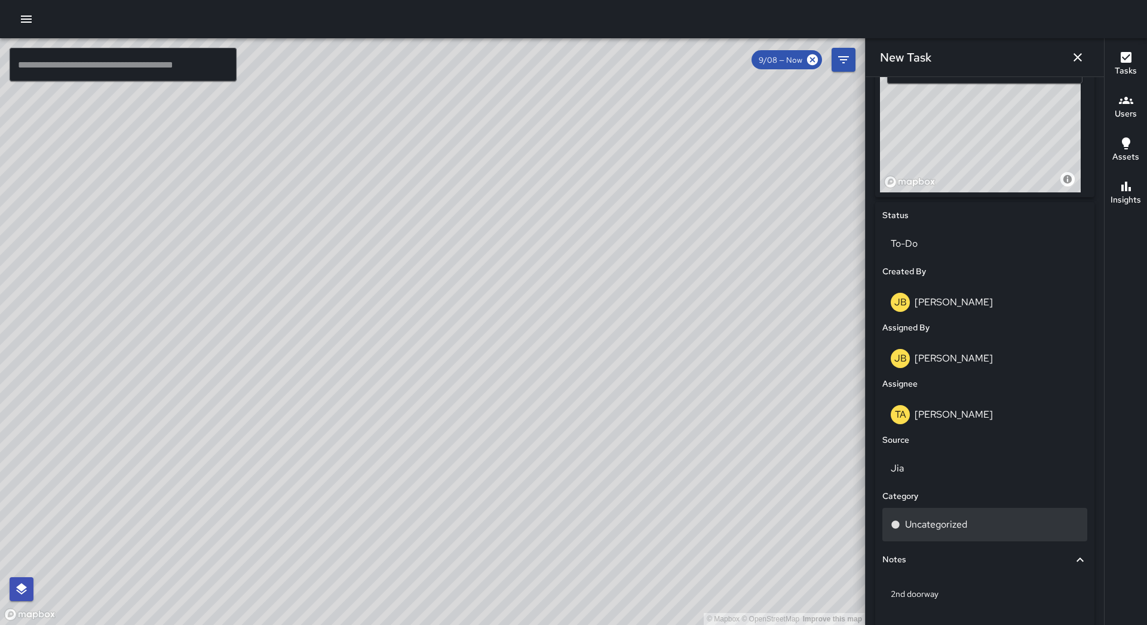
click at [961, 524] on p "Uncategorized" at bounding box center [936, 524] width 62 height 14
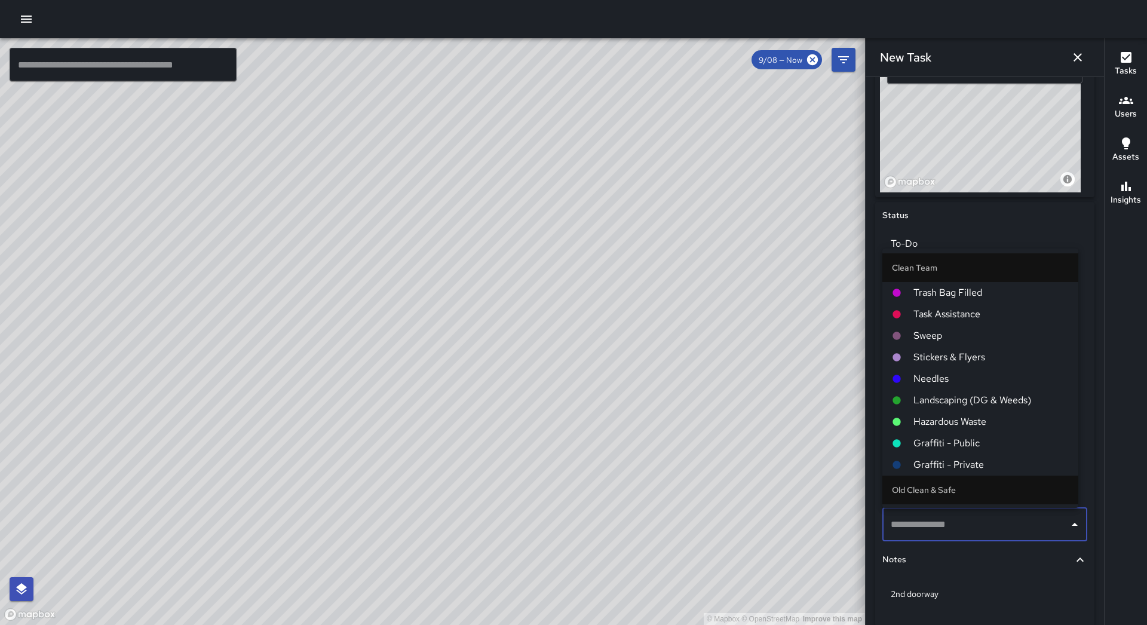
click at [976, 424] on span "Hazardous Waste" at bounding box center [990, 422] width 155 height 14
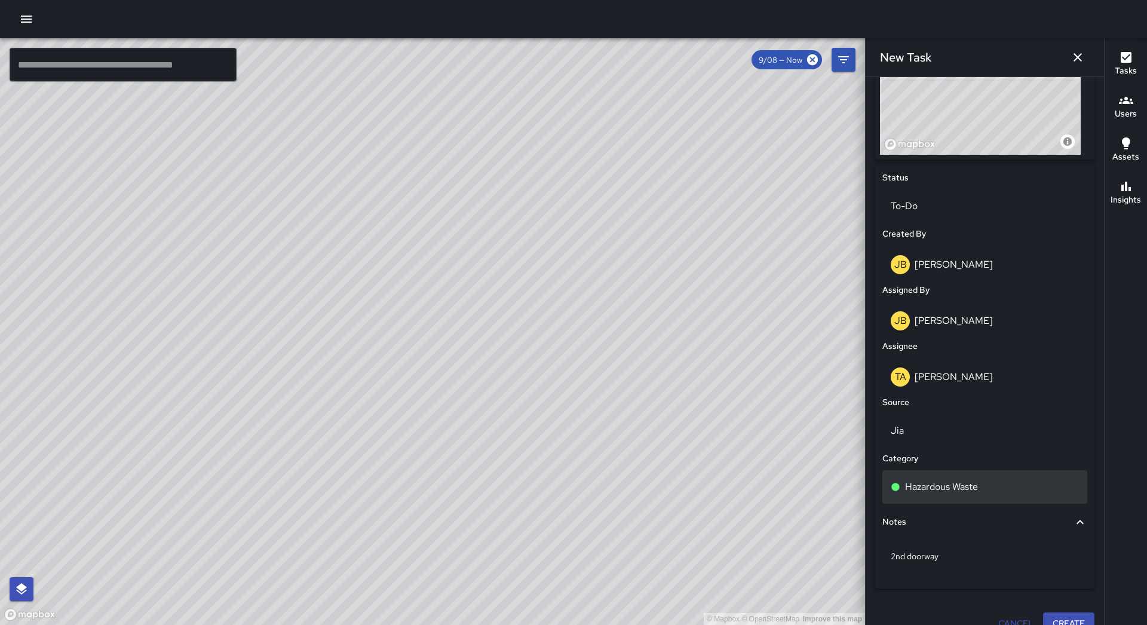
scroll to position [496, 0]
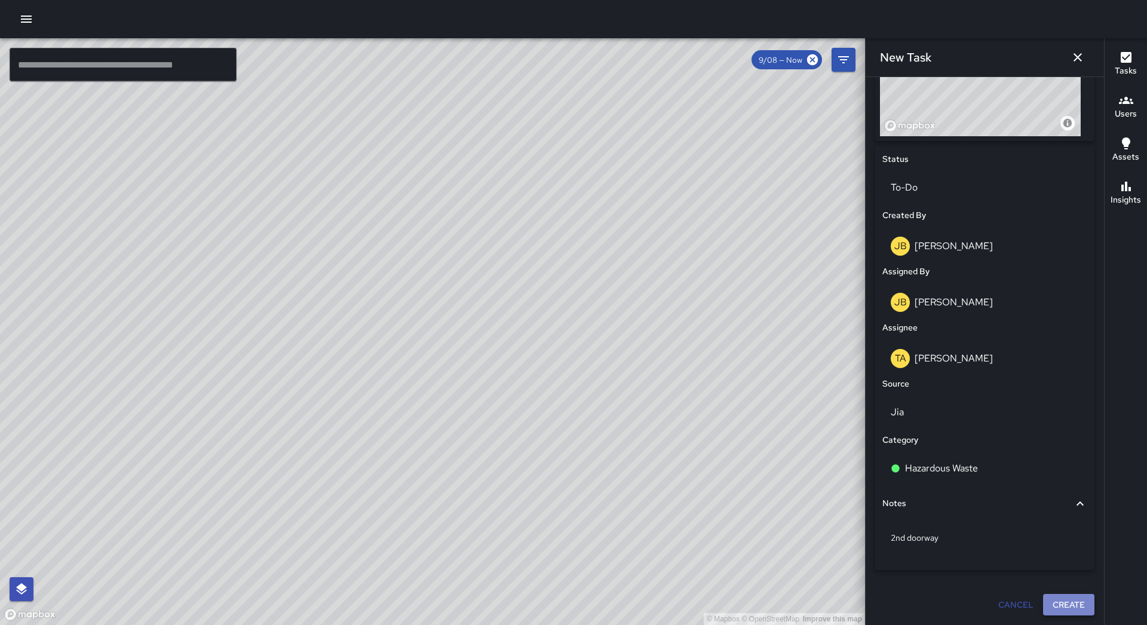
click at [1063, 597] on button "Create" at bounding box center [1068, 605] width 51 height 22
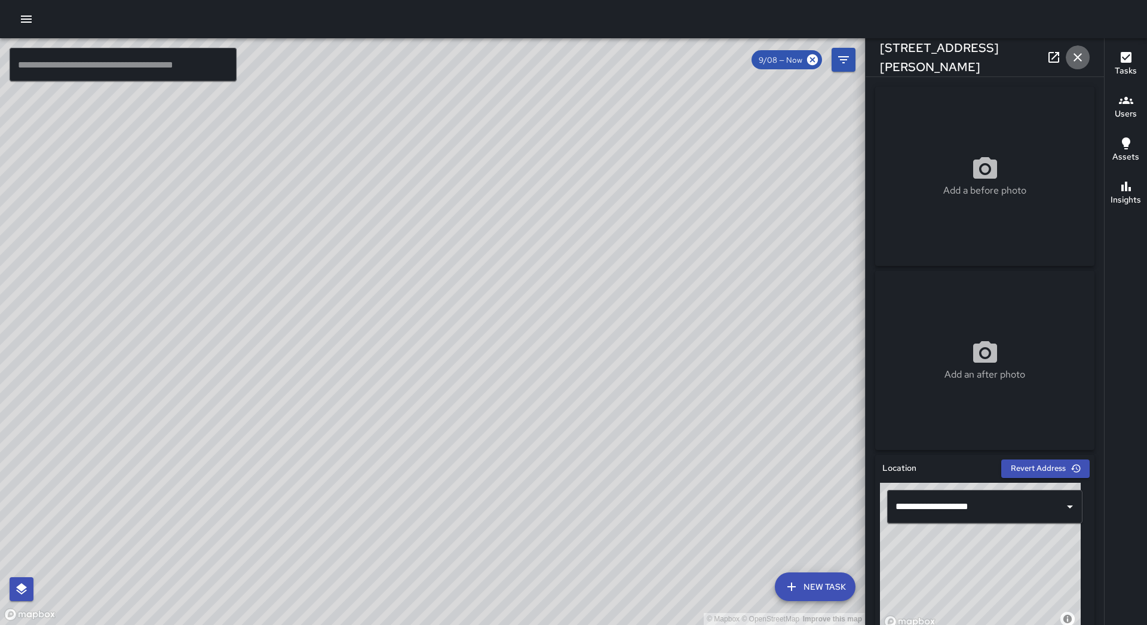
click at [1080, 57] on icon "button" at bounding box center [1078, 57] width 14 height 14
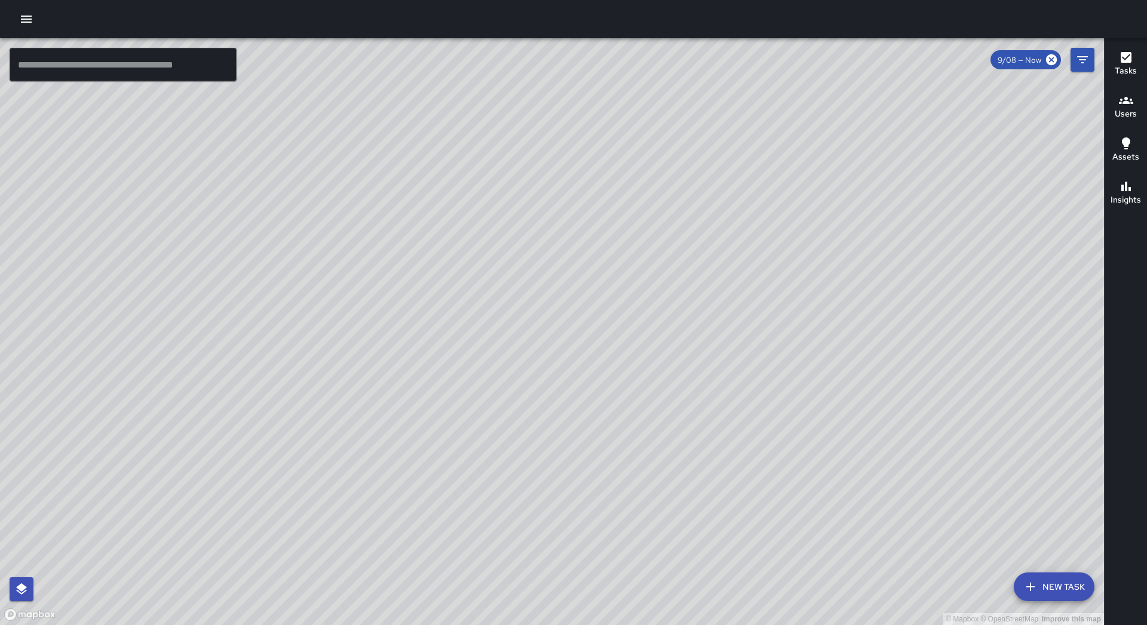
click at [1077, 577] on button "New Task" at bounding box center [1054, 586] width 81 height 29
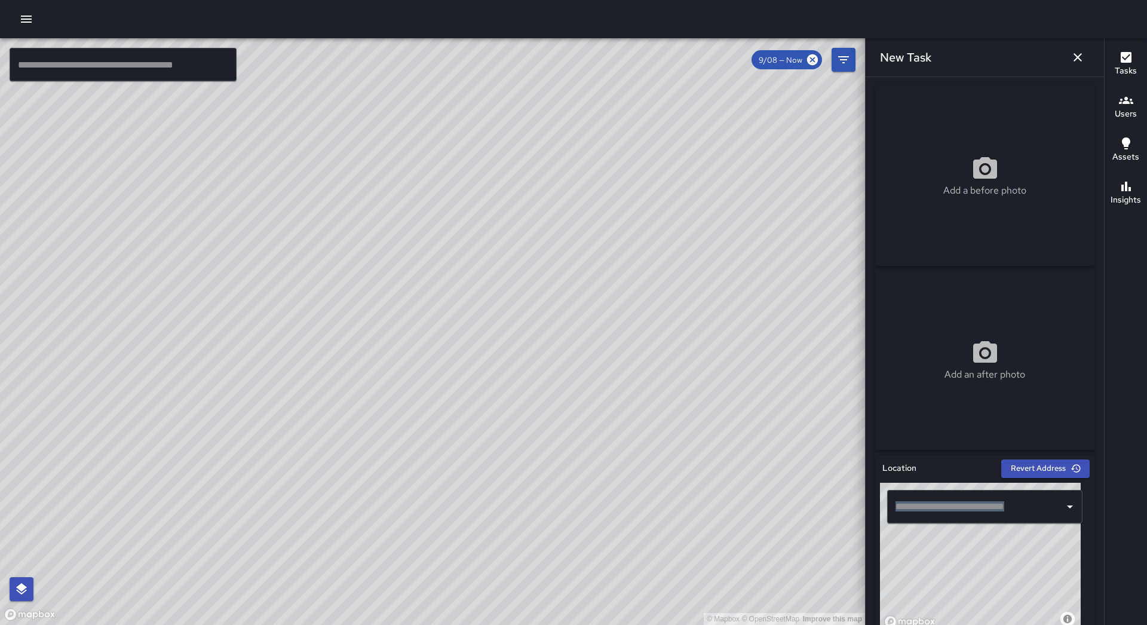
scroll to position [19, 0]
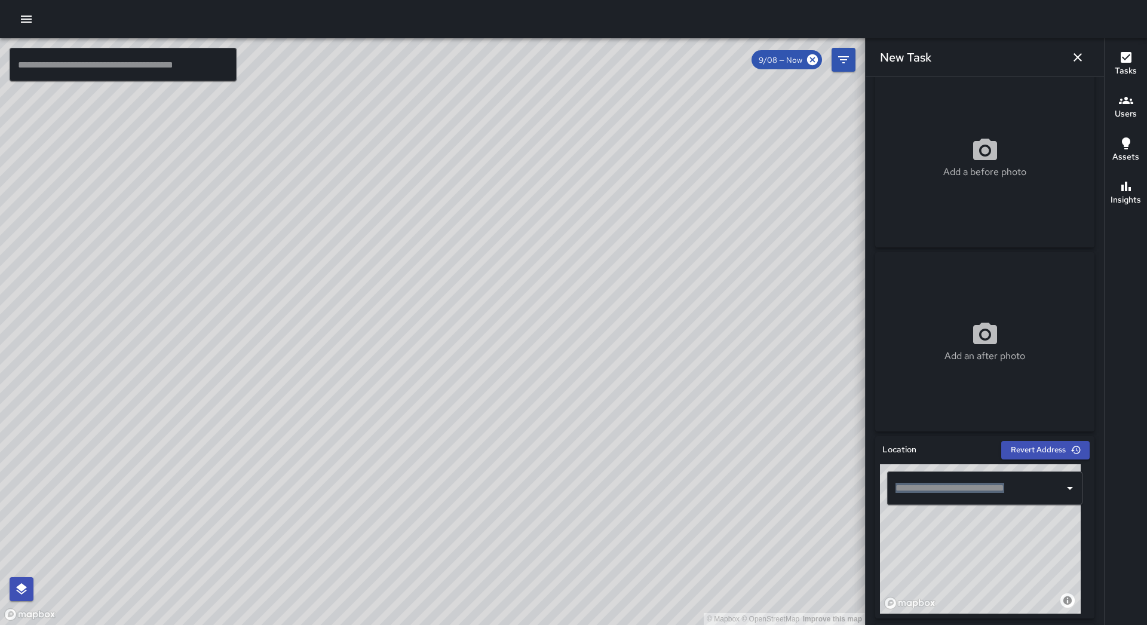
drag, startPoint x: 1017, startPoint y: 527, endPoint x: 936, endPoint y: 615, distance: 120.1
click at [936, 615] on div "Location Revert Address © Mapbox © OpenStreetMap Improve this map ​" at bounding box center [984, 527] width 219 height 182
drag, startPoint x: 959, startPoint y: 556, endPoint x: 897, endPoint y: 604, distance: 78.4
click at [896, 605] on div "© Mapbox © OpenStreetMap Improve this map" at bounding box center [980, 538] width 201 height 149
click at [946, 568] on div "© Mapbox © OpenStreetMap Improve this map" at bounding box center [980, 538] width 201 height 149
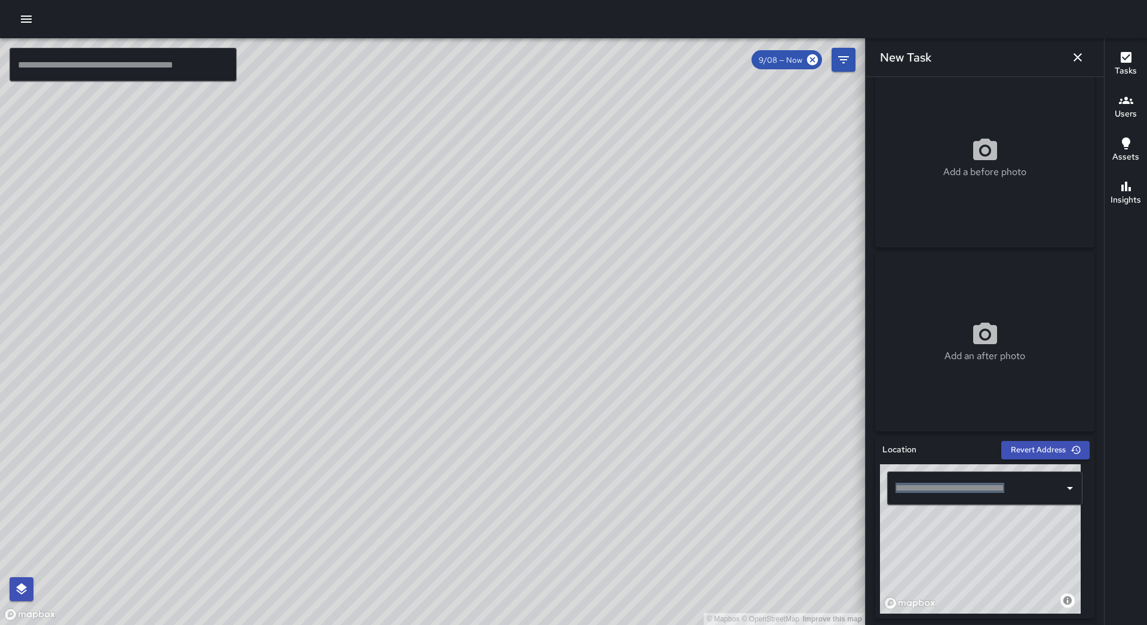
drag, startPoint x: 943, startPoint y: 538, endPoint x: 971, endPoint y: 557, distance: 34.3
click at [971, 557] on div "© Mapbox © OpenStreetMap Improve this map" at bounding box center [980, 538] width 201 height 149
click at [964, 559] on div "© Mapbox © OpenStreetMap Improve this map" at bounding box center [980, 538] width 201 height 149
type input "**********"
click at [994, 559] on div "© Mapbox © OpenStreetMap Improve this map" at bounding box center [980, 538] width 201 height 149
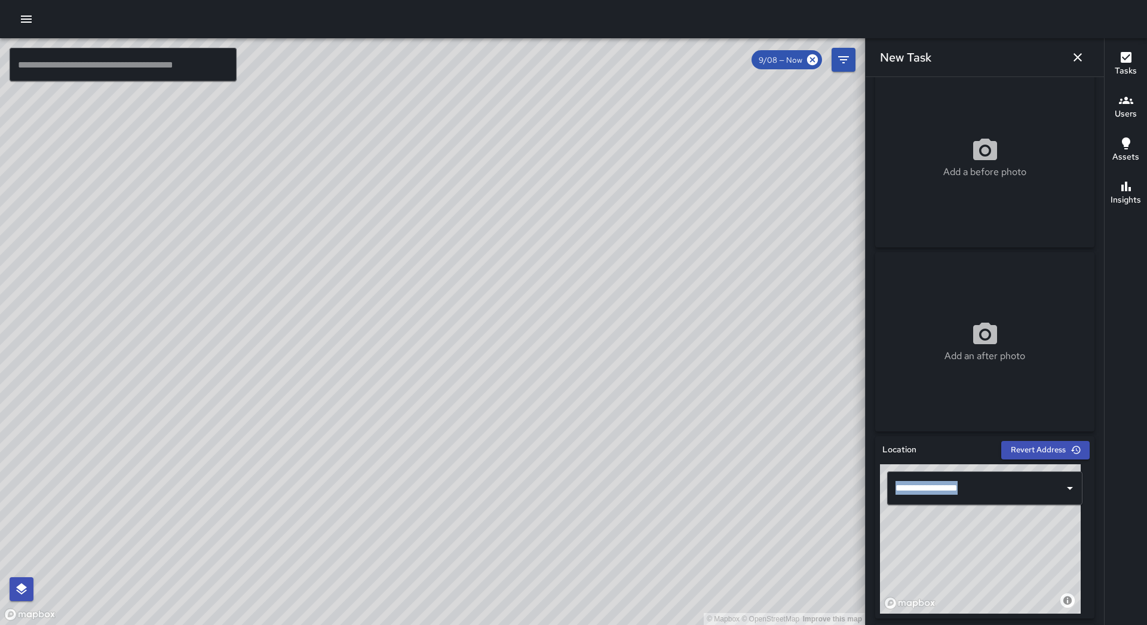
drag, startPoint x: 1002, startPoint y: 565, endPoint x: 989, endPoint y: 554, distance: 16.1
click at [989, 554] on div "© Mapbox © OpenStreetMap Improve this map" at bounding box center [980, 538] width 201 height 149
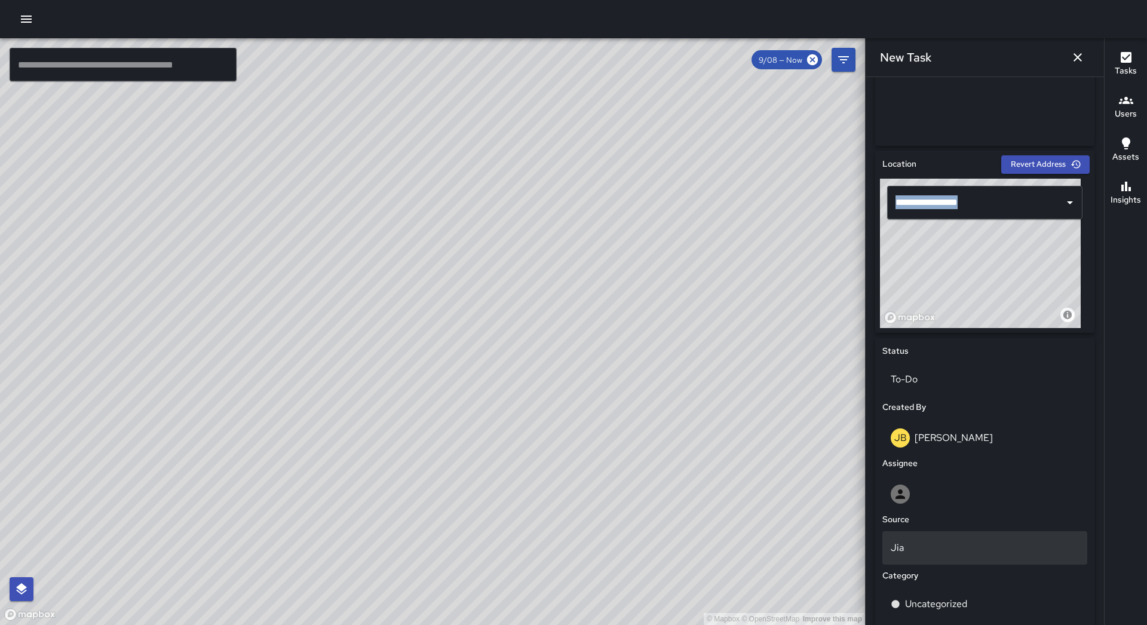
scroll to position [437, 0]
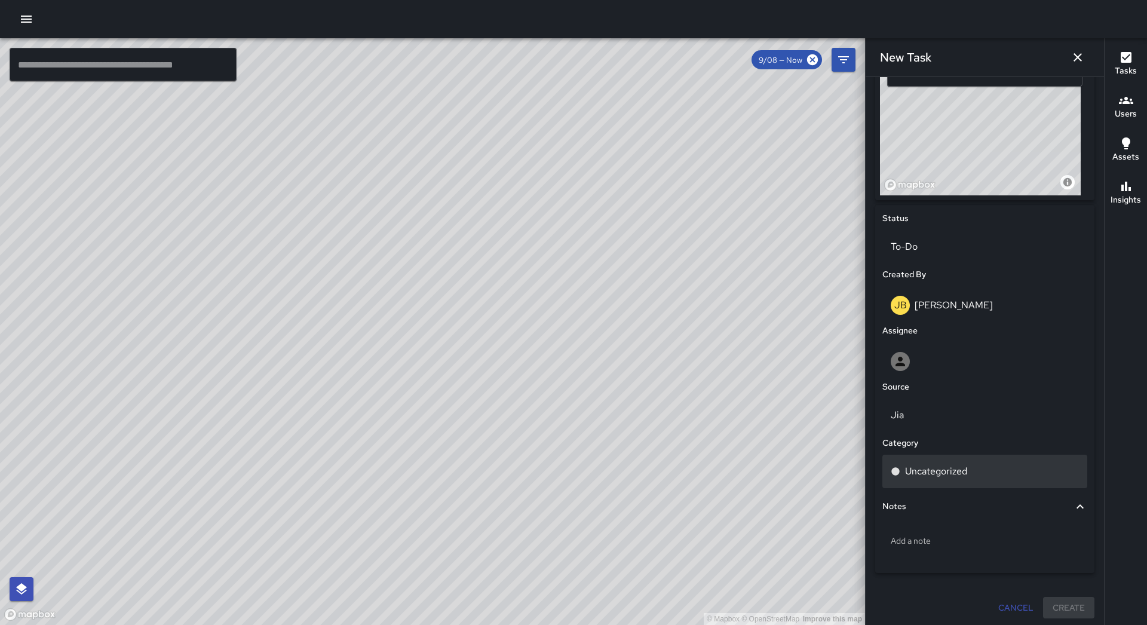
click at [967, 475] on p "Uncategorized" at bounding box center [936, 471] width 62 height 14
type input "**********"
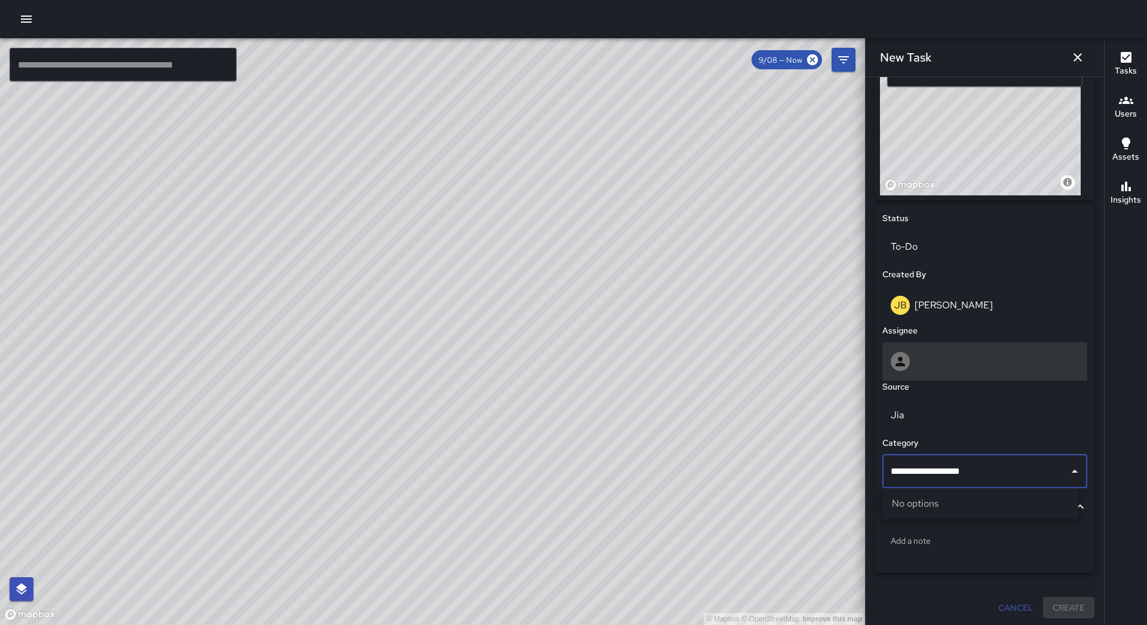
click at [943, 355] on div at bounding box center [985, 361] width 188 height 19
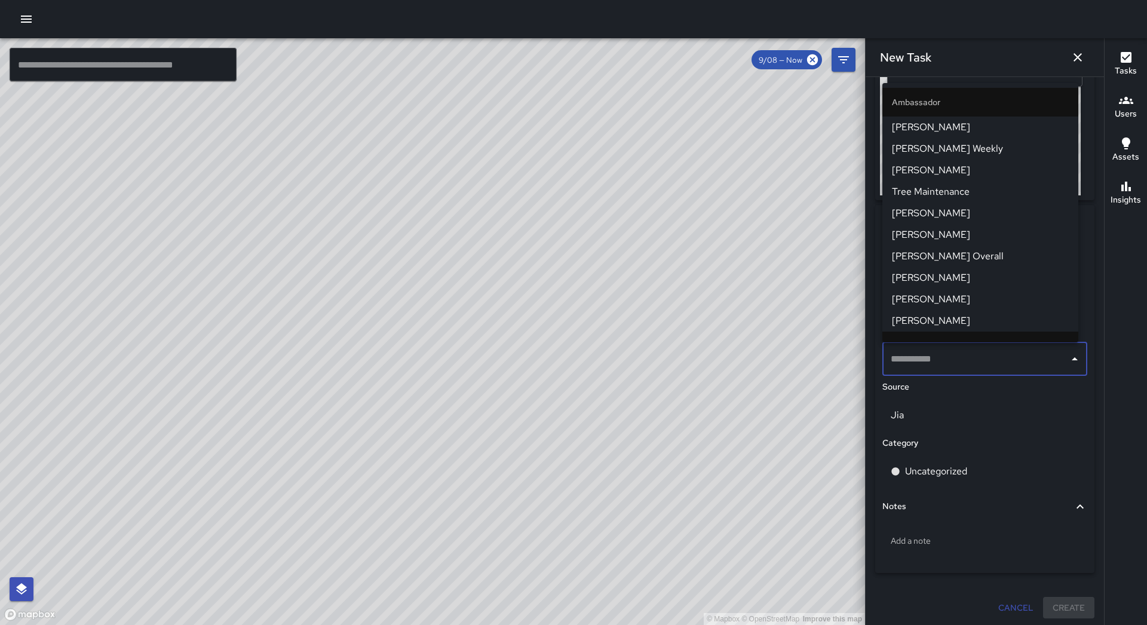
click at [959, 271] on span "[PERSON_NAME]" at bounding box center [980, 278] width 177 height 14
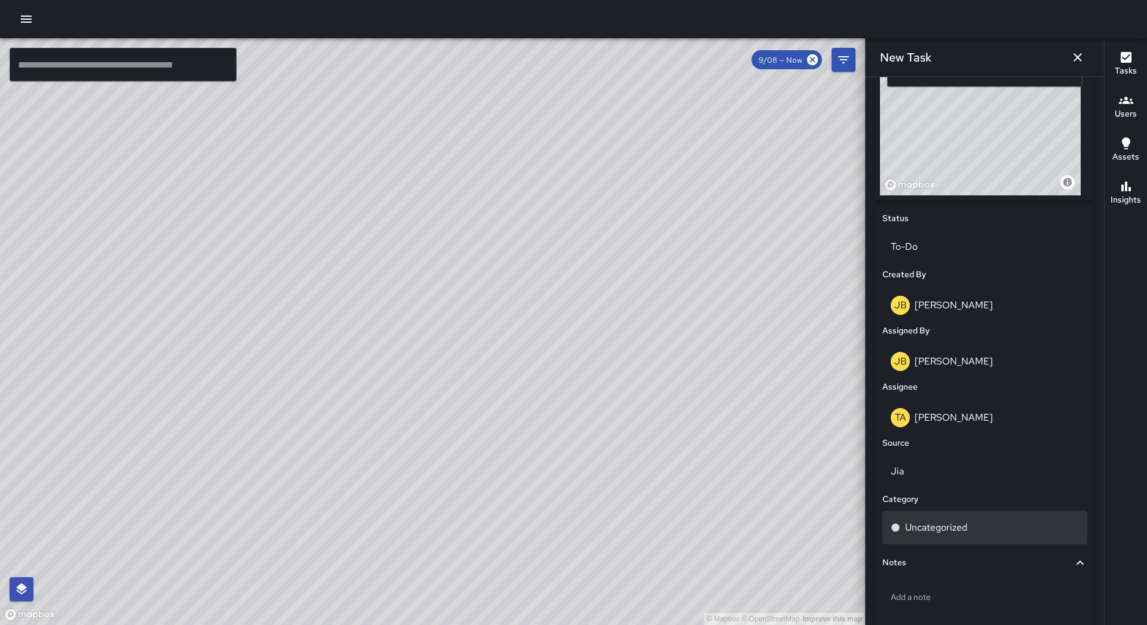
click at [981, 518] on div "Uncategorized" at bounding box center [984, 527] width 205 height 33
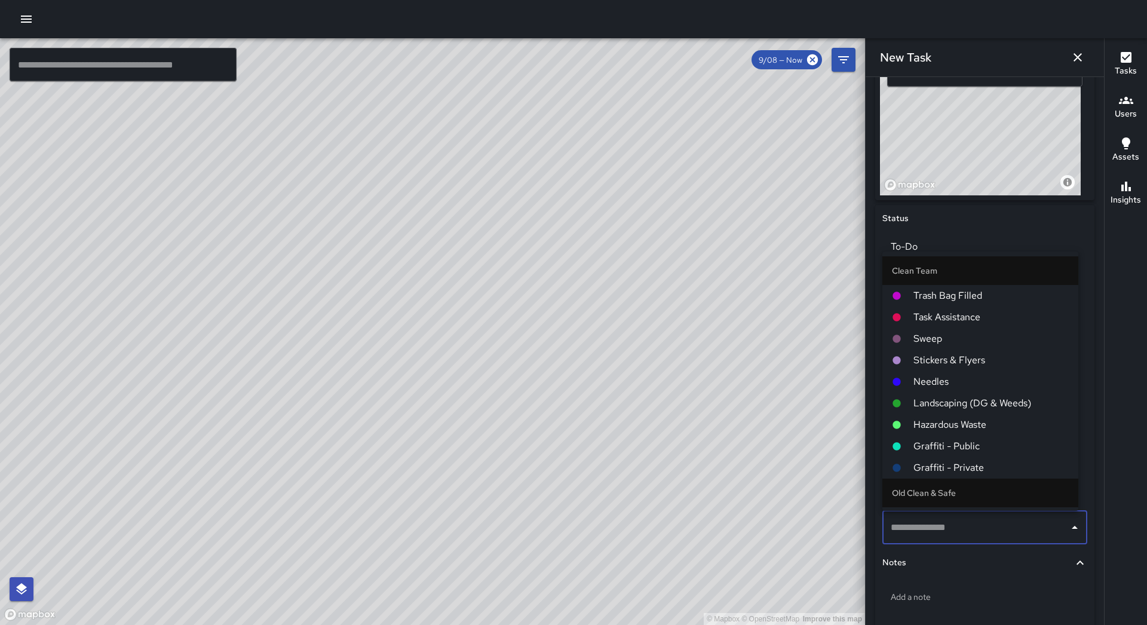
click at [963, 425] on span "Hazardous Waste" at bounding box center [990, 425] width 155 height 14
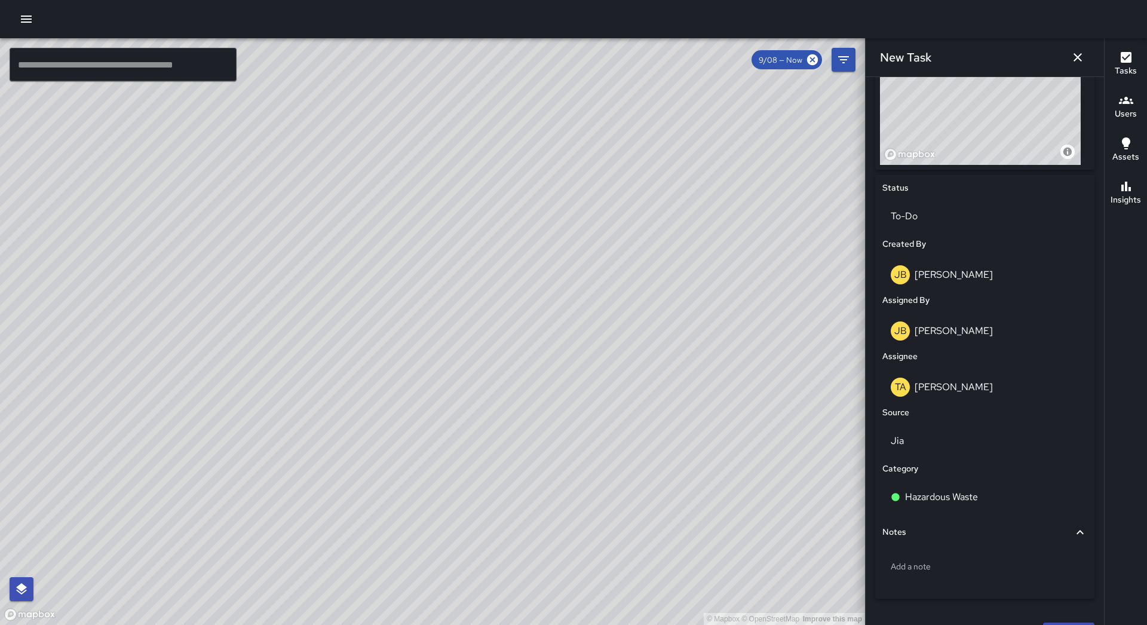
scroll to position [496, 0]
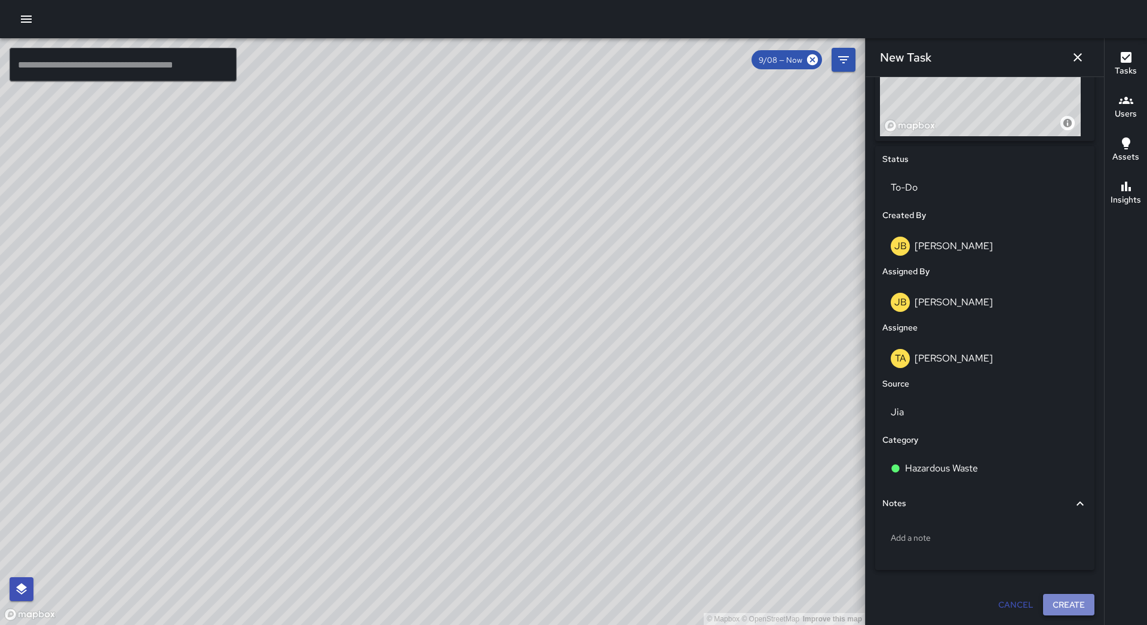
click at [1057, 594] on button "Create" at bounding box center [1068, 605] width 51 height 22
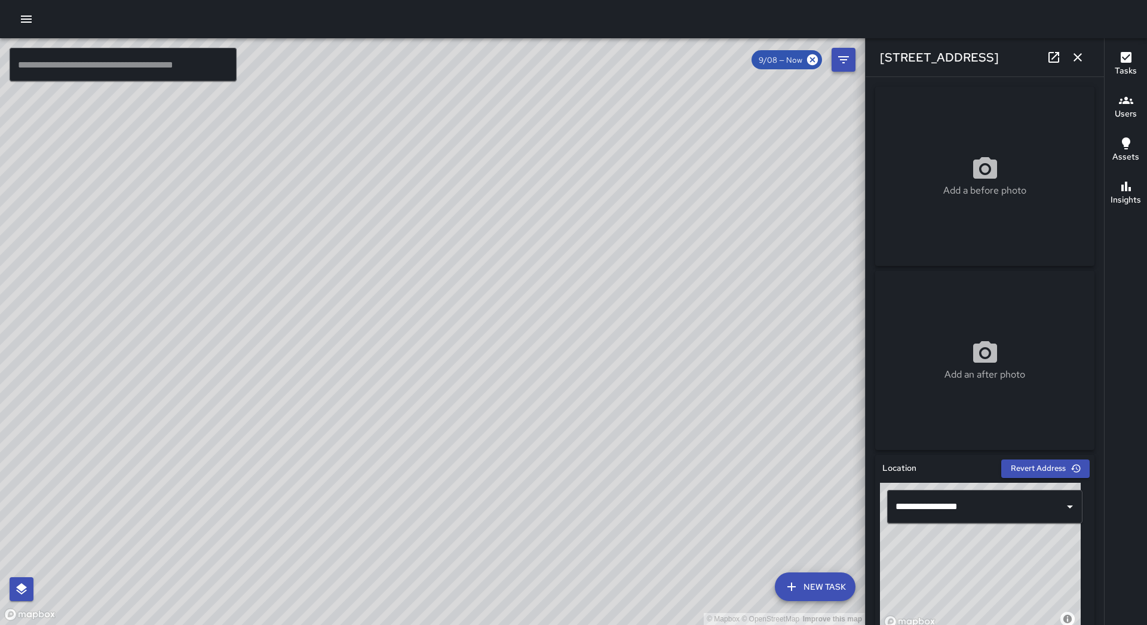
click at [1076, 58] on icon "button" at bounding box center [1078, 57] width 14 height 14
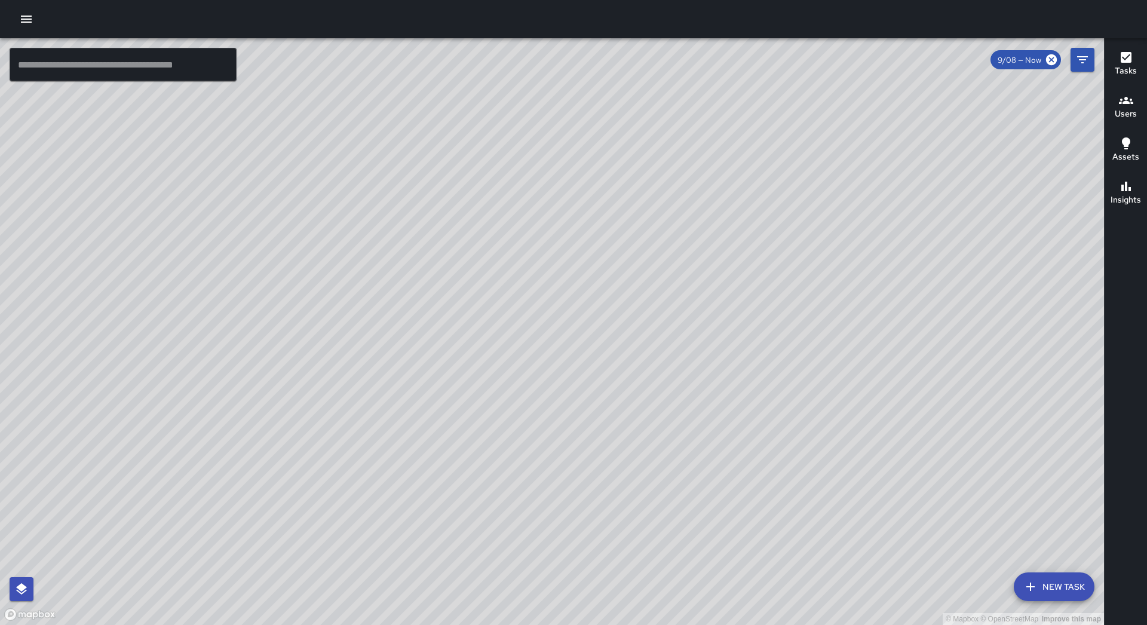
click at [20, 30] on div at bounding box center [573, 19] width 1147 height 38
click at [23, 27] on button "button" at bounding box center [26, 19] width 24 height 24
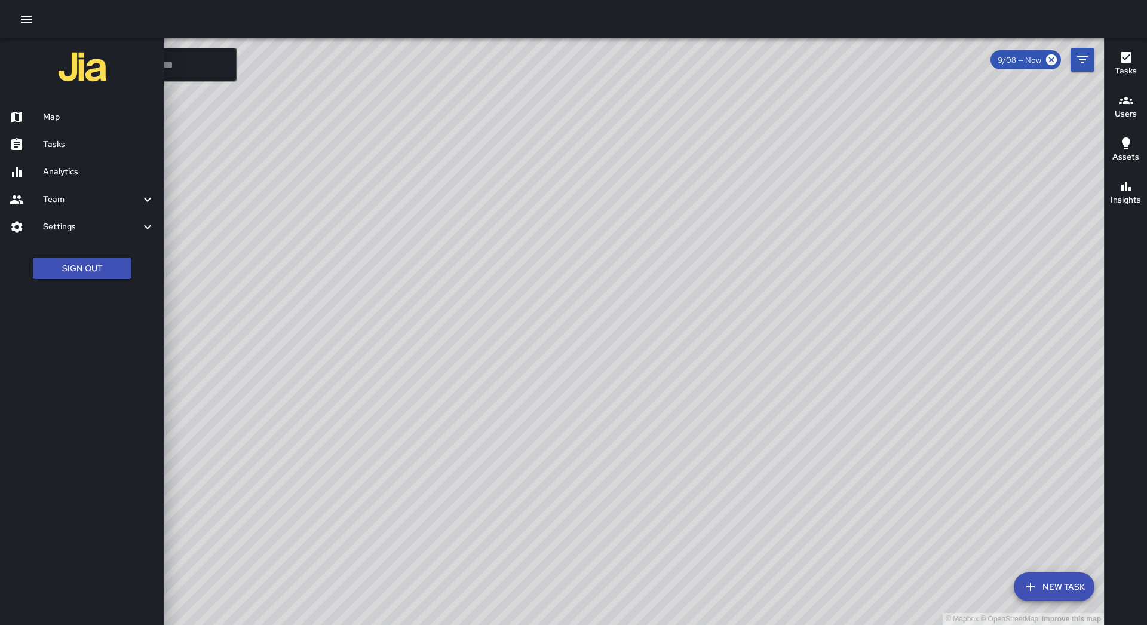
click at [69, 109] on div "Map" at bounding box center [82, 116] width 164 height 27
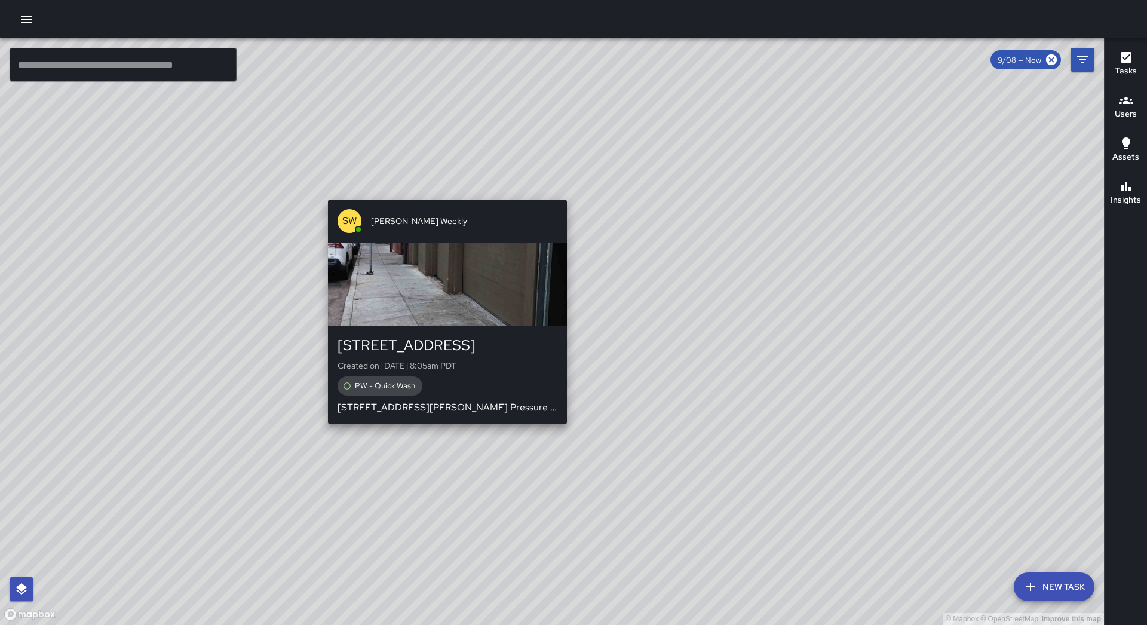
click at [442, 431] on div "© Mapbox © OpenStreetMap Improve this map [PERSON_NAME] Weekly [STREET_ADDRESS]…" at bounding box center [552, 331] width 1104 height 587
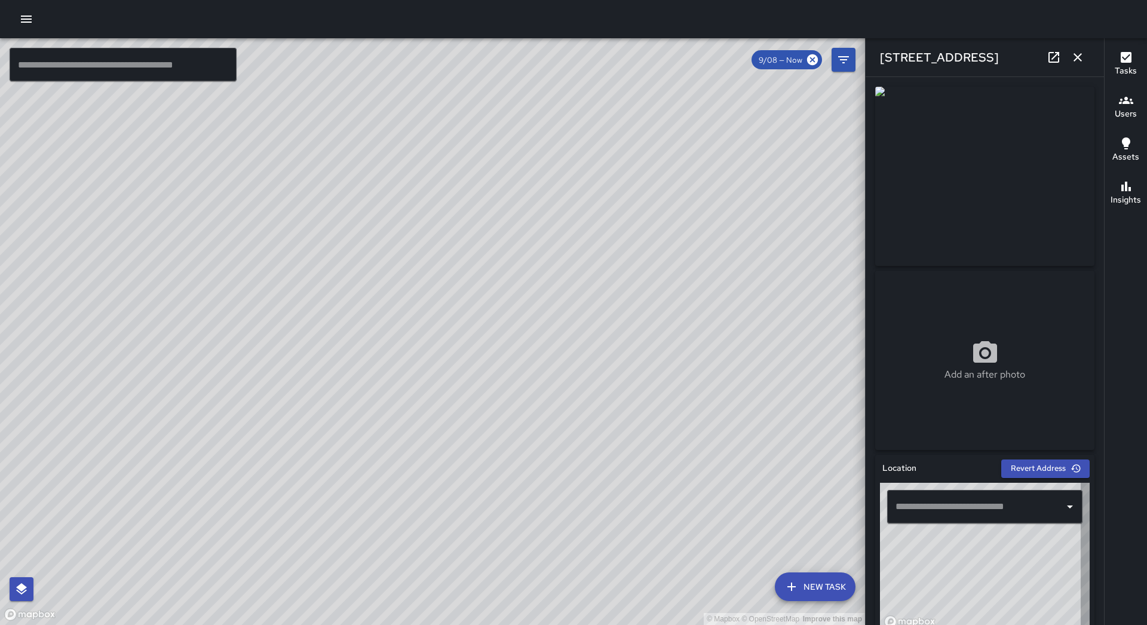
type input "**********"
click at [1082, 60] on icon "button" at bounding box center [1078, 57] width 14 height 14
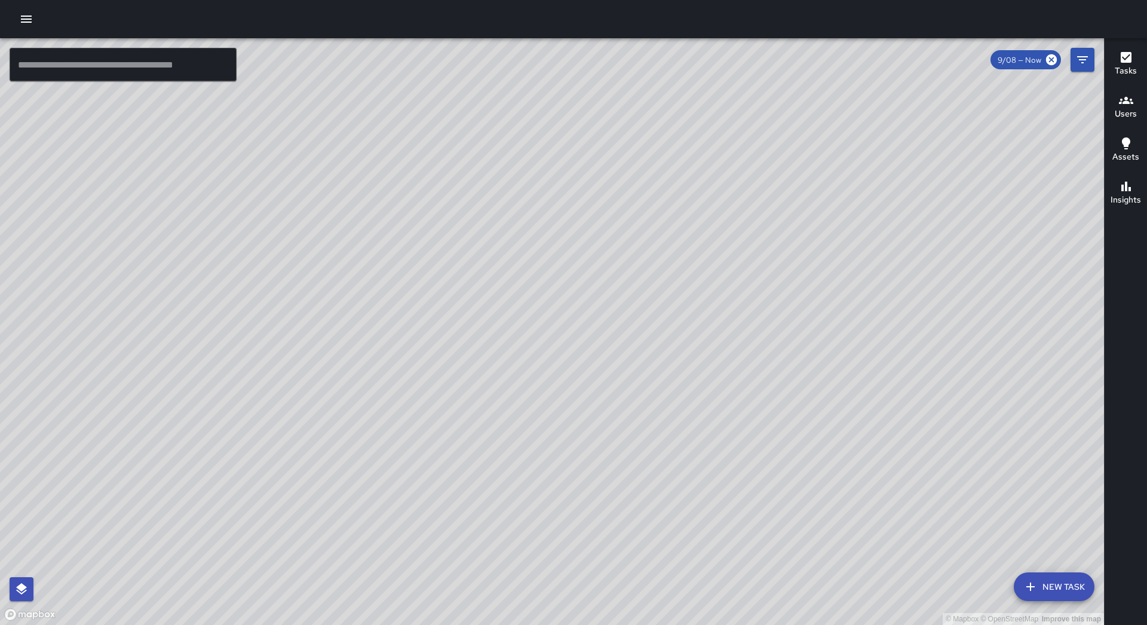
drag, startPoint x: 24, startPoint y: 16, endPoint x: 24, endPoint y: 27, distance: 11.4
click at [24, 16] on icon "button" at bounding box center [26, 19] width 11 height 7
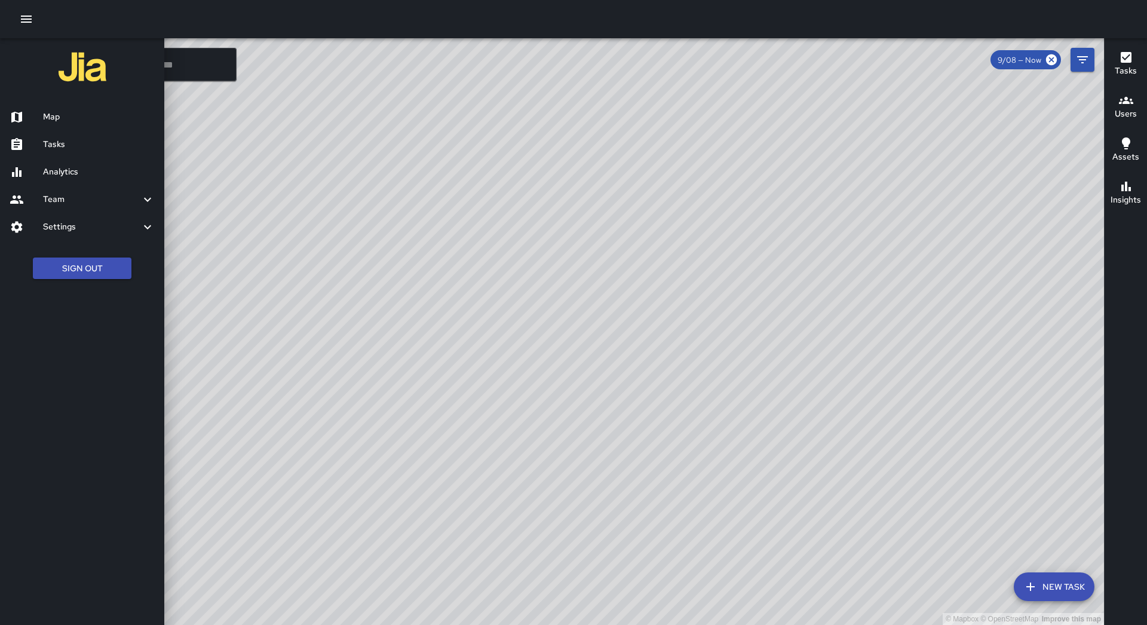
click at [52, 103] on div "Map" at bounding box center [82, 116] width 164 height 27
